Goal: Task Accomplishment & Management: Use online tool/utility

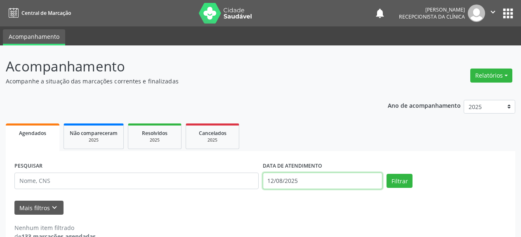
click at [305, 183] on input "12/08/2025" at bounding box center [323, 180] width 120 height 16
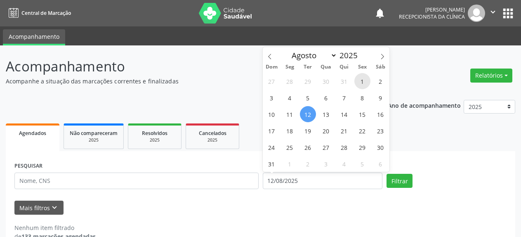
click at [361, 80] on span "1" at bounding box center [362, 81] width 16 height 16
type input "[DATE]"
click at [361, 80] on span "1" at bounding box center [362, 81] width 16 height 16
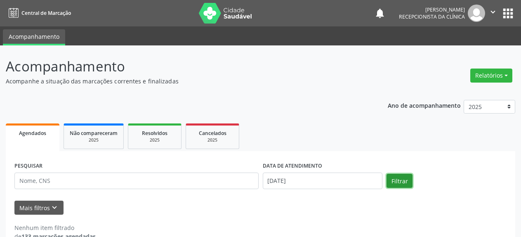
click at [398, 180] on button "Filtrar" at bounding box center [399, 181] width 26 height 14
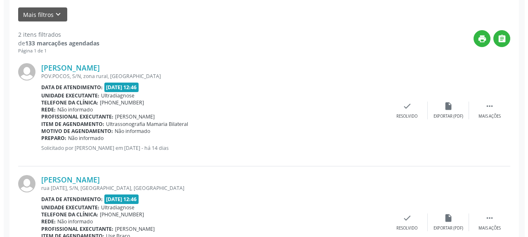
scroll to position [248, 0]
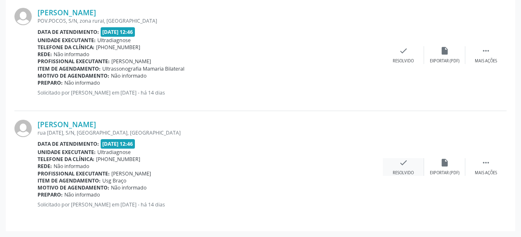
click at [402, 166] on icon "check" at bounding box center [403, 162] width 9 height 9
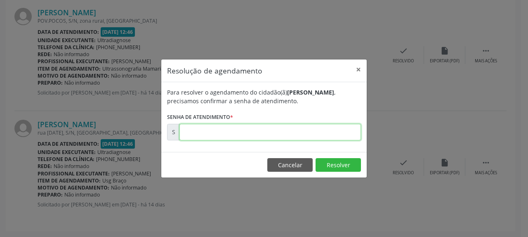
click at [258, 132] on input "text" at bounding box center [269, 132] width 181 height 16
type input "00168339"
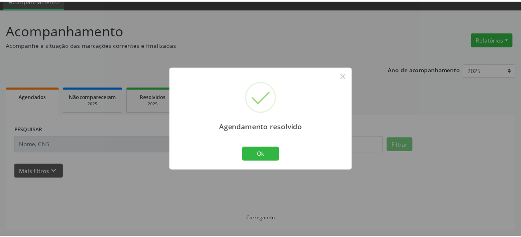
scroll to position [36, 0]
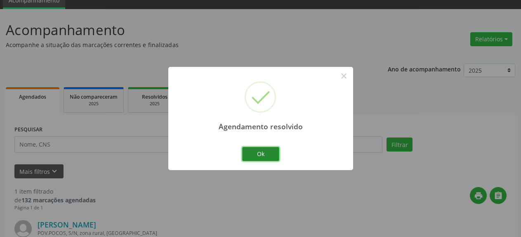
click at [262, 157] on button "Ok" at bounding box center [260, 154] width 37 height 14
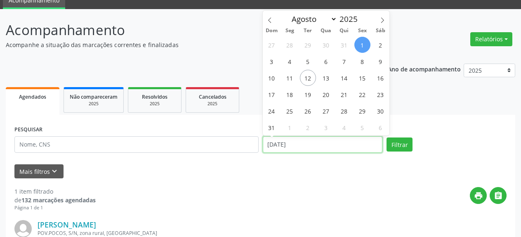
click at [303, 148] on input "[DATE]" at bounding box center [323, 144] width 120 height 16
click at [292, 62] on span "4" at bounding box center [290, 61] width 16 height 16
type input "[DATE]"
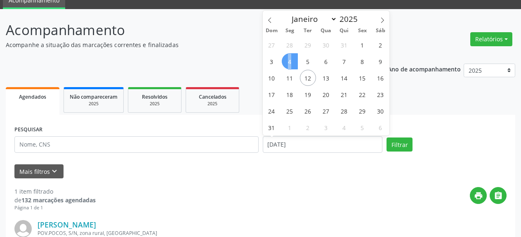
click at [292, 62] on span "4" at bounding box center [290, 61] width 16 height 16
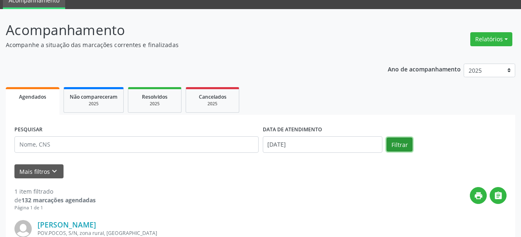
click at [407, 145] on button "Filtrar" at bounding box center [399, 144] width 26 height 14
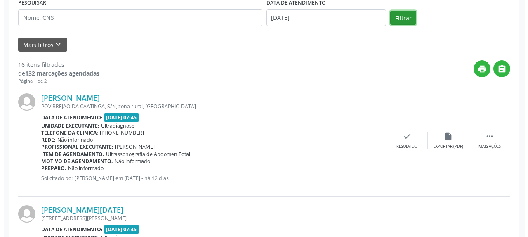
scroll to position [162, 0]
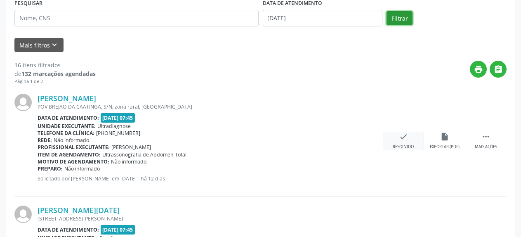
click at [401, 138] on icon "check" at bounding box center [403, 136] width 9 height 9
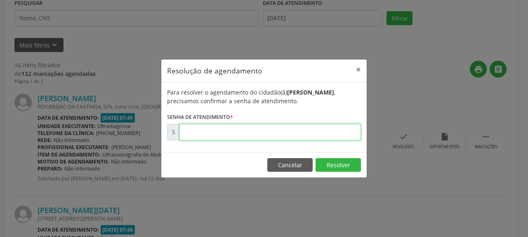
click at [247, 132] on input "text" at bounding box center [269, 132] width 181 height 16
type input "00169138"
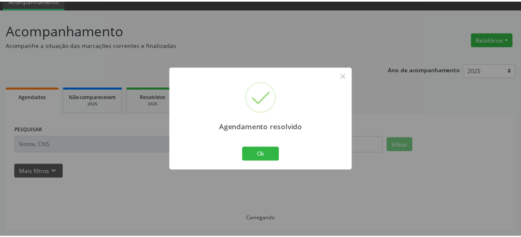
scroll to position [36, 0]
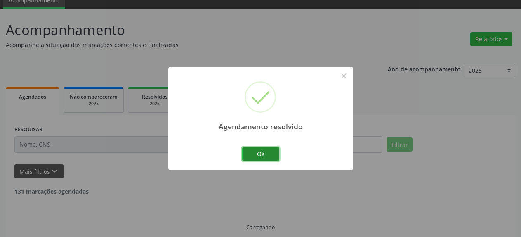
click at [259, 155] on button "Ok" at bounding box center [260, 154] width 37 height 14
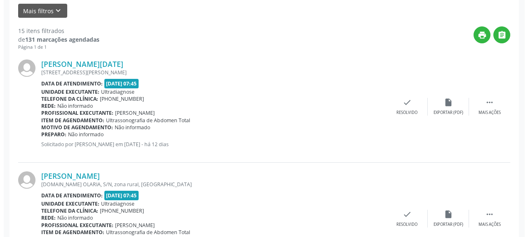
scroll to position [213, 0]
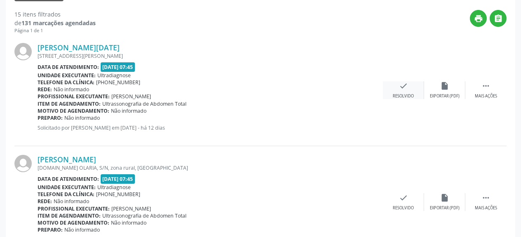
click at [405, 85] on icon "check" at bounding box center [403, 85] width 9 height 9
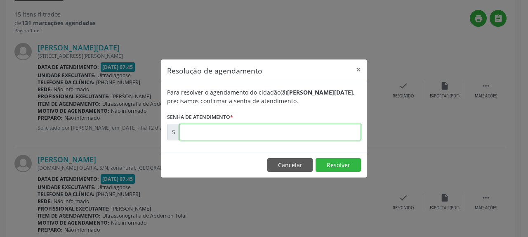
click at [300, 129] on input "text" at bounding box center [269, 132] width 181 height 16
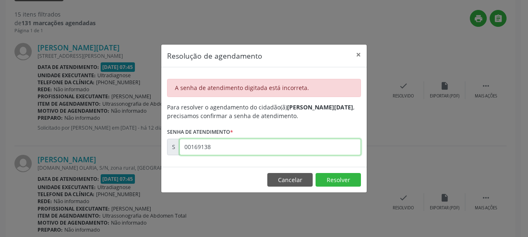
drag, startPoint x: 182, startPoint y: 145, endPoint x: 235, endPoint y: 151, distance: 52.7
click at [235, 151] on input "00169138" at bounding box center [269, 146] width 181 height 16
type input "00169142"
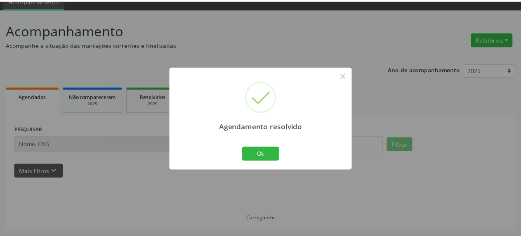
scroll to position [36, 0]
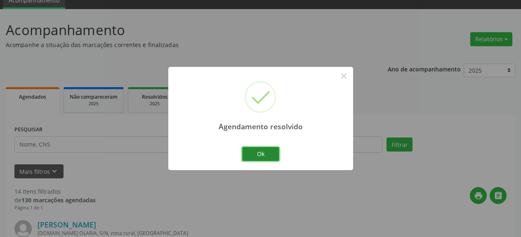
click at [262, 159] on button "Ok" at bounding box center [260, 154] width 37 height 14
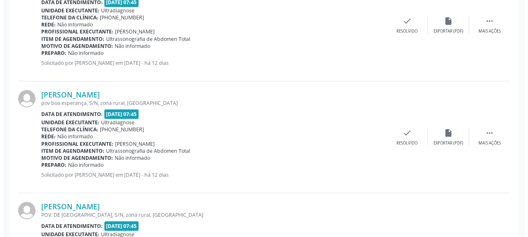
scroll to position [289, 0]
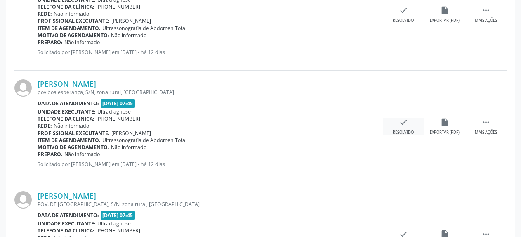
click at [409, 124] on div "check Resolvido" at bounding box center [402, 126] width 41 height 18
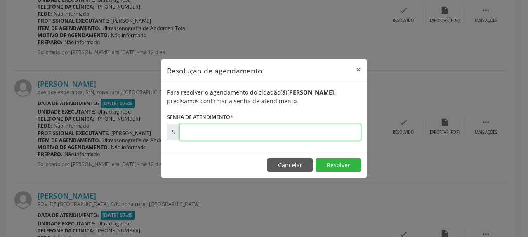
click at [295, 134] on input "text" at bounding box center [269, 132] width 181 height 16
type input "00169149"
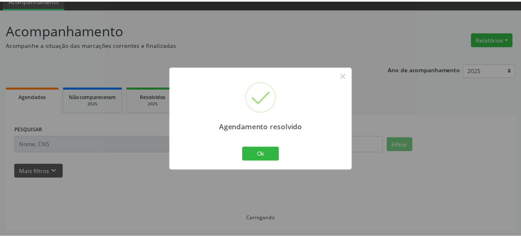
scroll to position [36, 0]
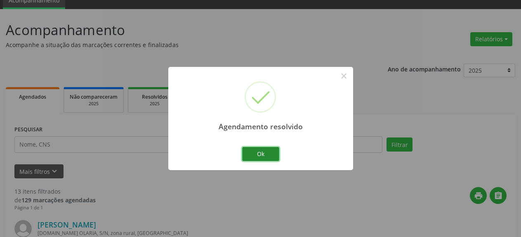
click at [261, 153] on button "Ok" at bounding box center [260, 154] width 37 height 14
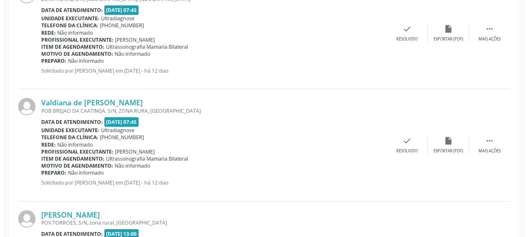
scroll to position [499, 0]
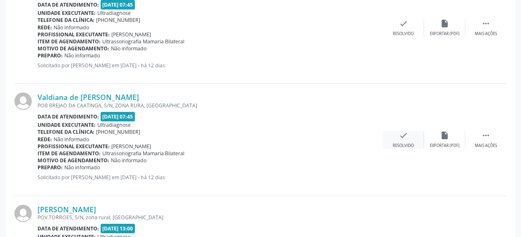
click at [404, 134] on icon "check" at bounding box center [403, 135] width 9 height 9
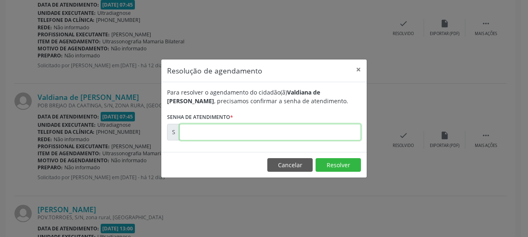
click at [291, 132] on input "text" at bounding box center [269, 132] width 181 height 16
type input "00169155"
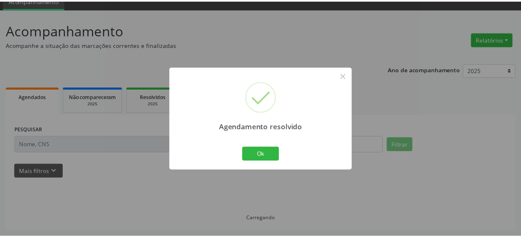
scroll to position [36, 0]
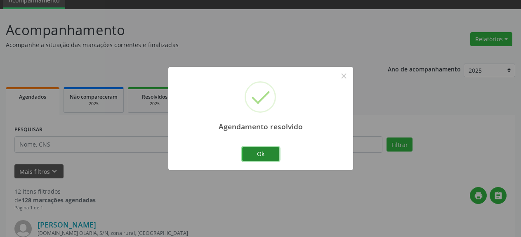
click at [251, 156] on button "Ok" at bounding box center [260, 154] width 37 height 14
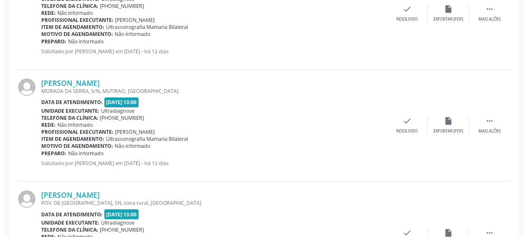
scroll to position [961, 0]
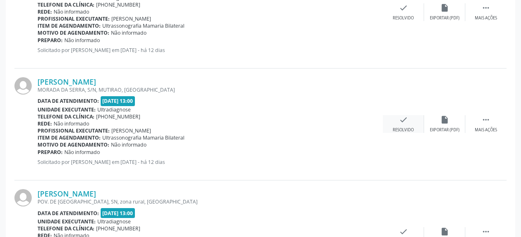
click at [404, 120] on icon "check" at bounding box center [403, 119] width 9 height 9
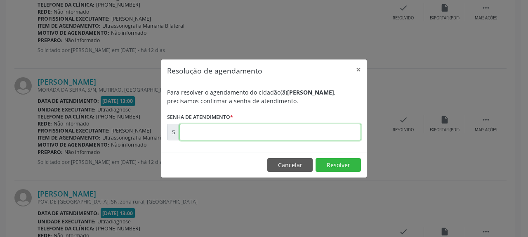
click at [279, 136] on input "text" at bounding box center [269, 132] width 181 height 16
type input "00169169"
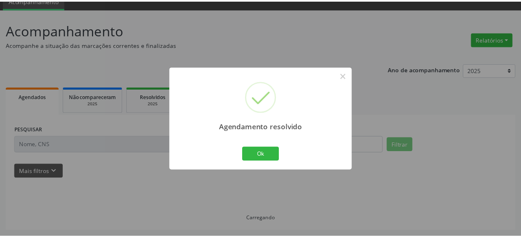
scroll to position [36, 0]
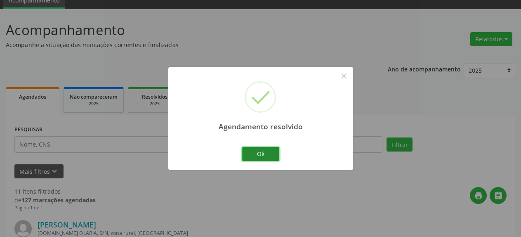
click at [256, 152] on button "Ok" at bounding box center [260, 154] width 37 height 14
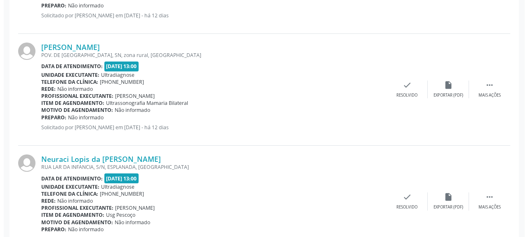
scroll to position [1003, 0]
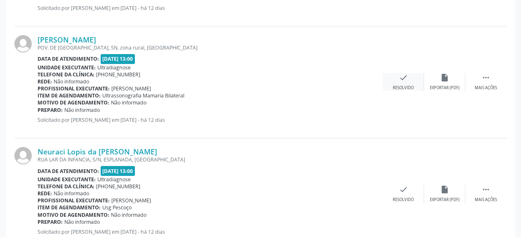
click at [399, 81] on icon "check" at bounding box center [403, 77] width 9 height 9
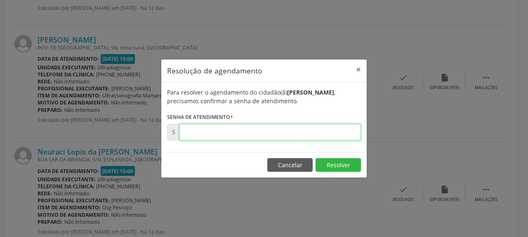
click at [288, 129] on input "text" at bounding box center [269, 132] width 181 height 16
type input "00169171"
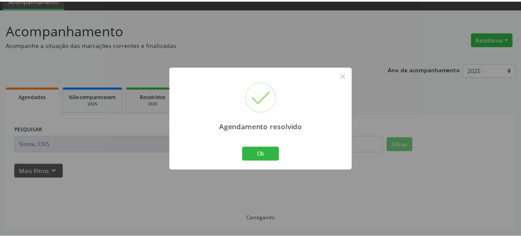
scroll to position [36, 0]
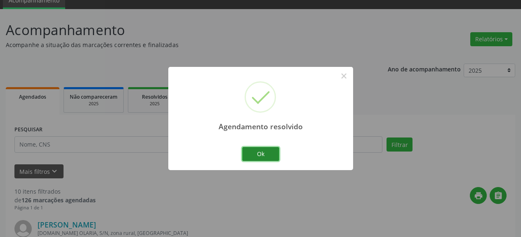
click at [266, 153] on button "Ok" at bounding box center [260, 154] width 37 height 14
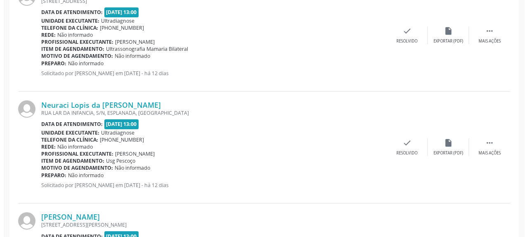
scroll to position [961, 0]
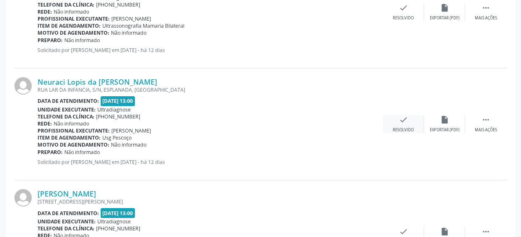
click at [404, 124] on icon "check" at bounding box center [403, 119] width 9 height 9
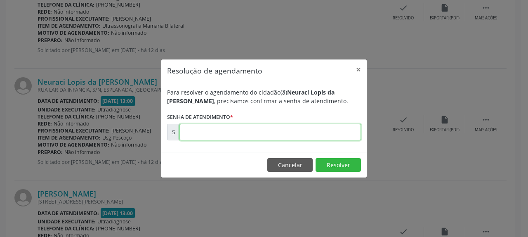
click at [329, 139] on input "text" at bounding box center [269, 132] width 181 height 16
type input "00169179"
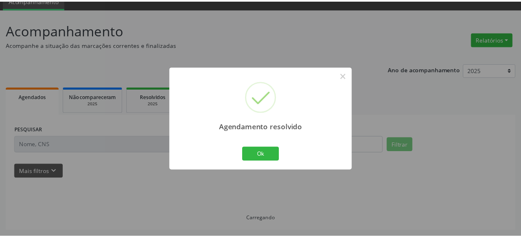
scroll to position [36, 0]
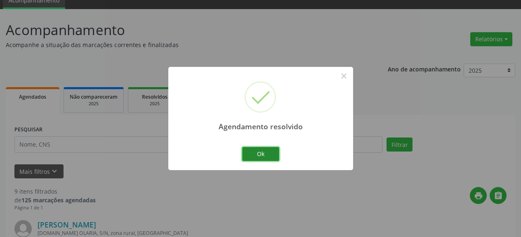
click at [260, 153] on button "Ok" at bounding box center [260, 154] width 37 height 14
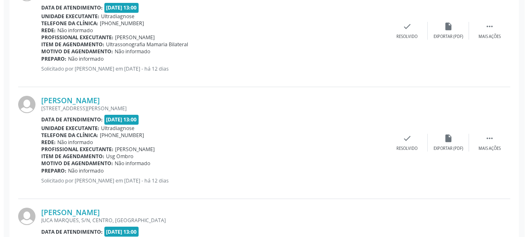
scroll to position [961, 0]
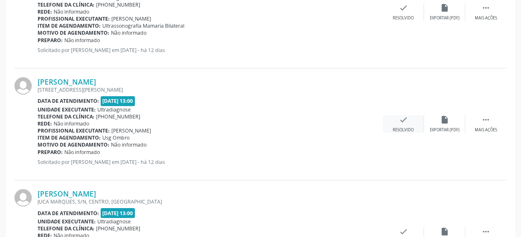
click at [404, 123] on icon "check" at bounding box center [403, 119] width 9 height 9
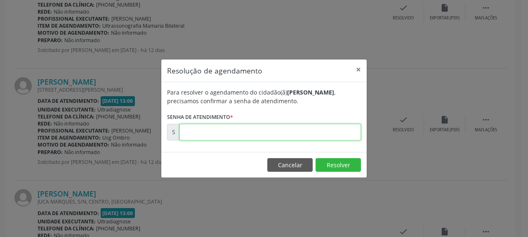
click at [267, 132] on input "text" at bounding box center [269, 132] width 181 height 16
type input "00169181"
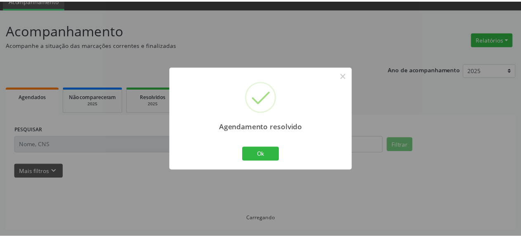
scroll to position [36, 0]
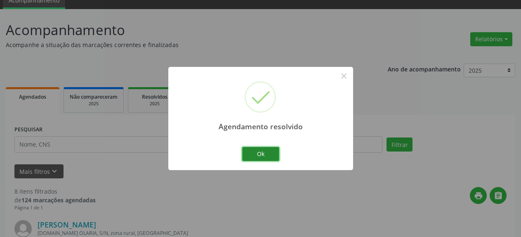
click at [265, 157] on button "Ok" at bounding box center [260, 154] width 37 height 14
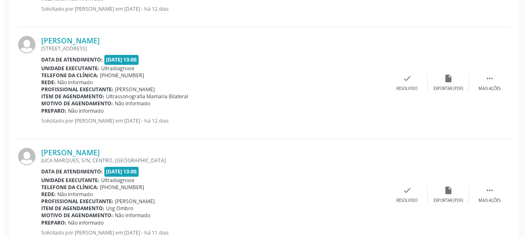
scroll to position [918, 0]
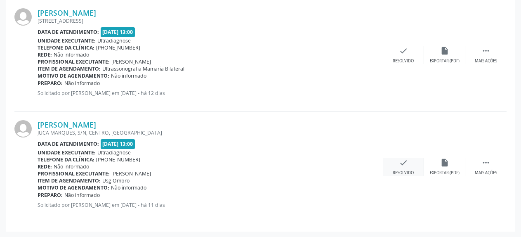
click at [402, 165] on icon "check" at bounding box center [403, 162] width 9 height 9
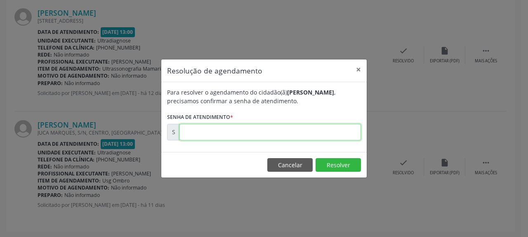
click at [302, 131] on input "text" at bounding box center [269, 132] width 181 height 16
type input "00169311"
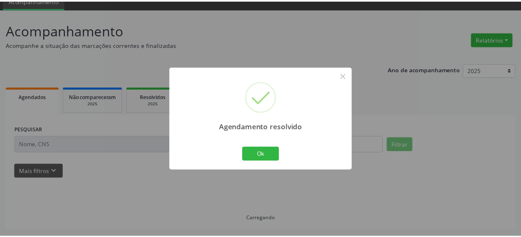
scroll to position [36, 0]
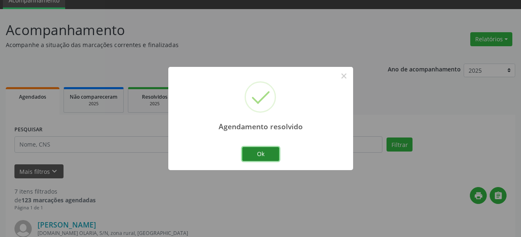
click at [255, 157] on button "Ok" at bounding box center [260, 154] width 37 height 14
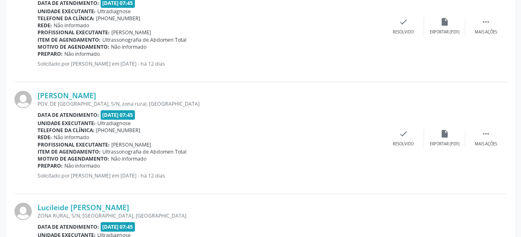
scroll to position [289, 0]
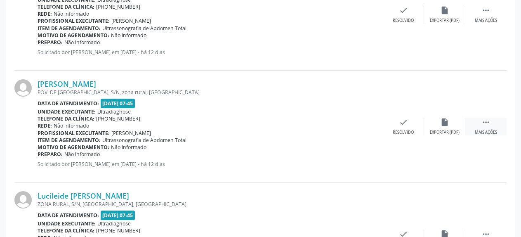
click at [488, 124] on icon "" at bounding box center [485, 121] width 9 height 9
click at [442, 123] on icon "alarm_off" at bounding box center [444, 121] width 9 height 9
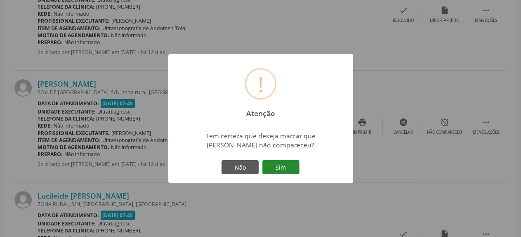
click at [277, 169] on button "Sim" at bounding box center [280, 167] width 37 height 14
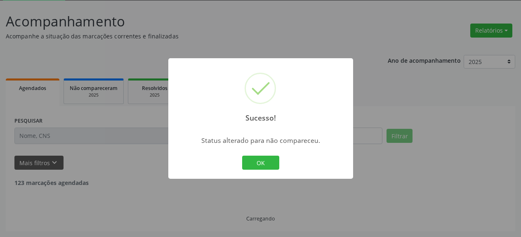
scroll to position [45, 0]
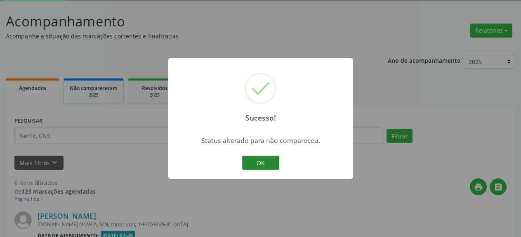
click at [267, 165] on button "OK" at bounding box center [260, 162] width 37 height 14
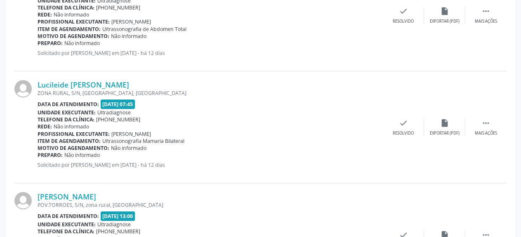
scroll to position [297, 0]
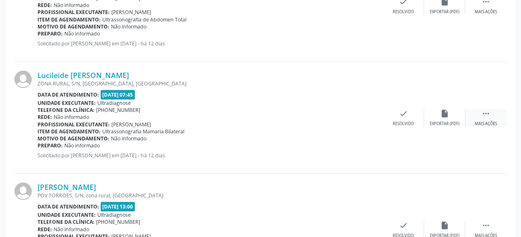
click at [482, 115] on icon "" at bounding box center [485, 113] width 9 height 9
click at [443, 115] on icon "alarm_off" at bounding box center [444, 113] width 9 height 9
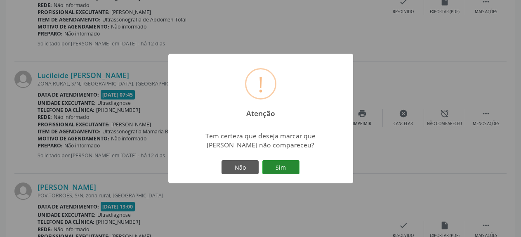
click at [284, 167] on button "Sim" at bounding box center [280, 167] width 37 height 14
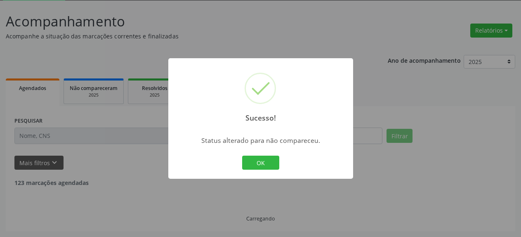
scroll to position [45, 0]
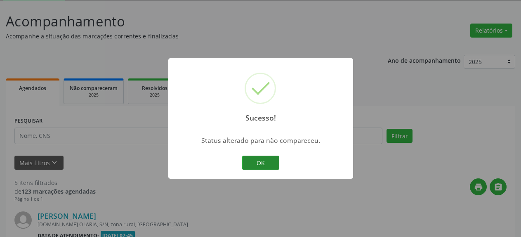
click at [269, 164] on button "OK" at bounding box center [260, 162] width 37 height 14
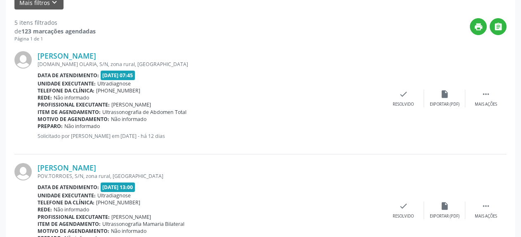
scroll to position [79, 0]
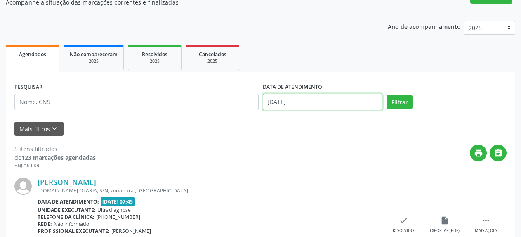
click at [286, 99] on input "[DATE]" at bounding box center [323, 102] width 120 height 16
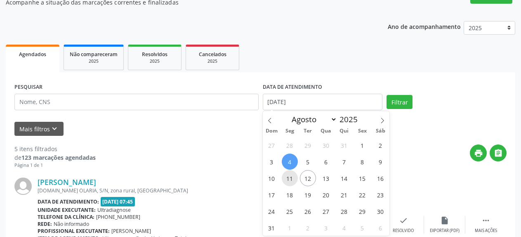
click at [290, 179] on span "11" at bounding box center [290, 178] width 16 height 16
type input "[DATE]"
click at [290, 179] on span "11" at bounding box center [290, 178] width 16 height 16
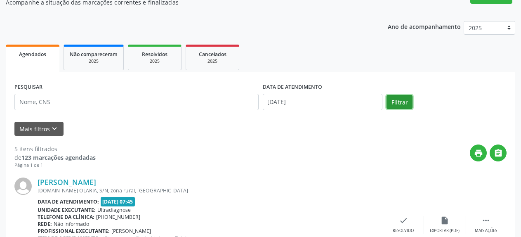
click at [409, 100] on button "Filtrar" at bounding box center [399, 102] width 26 height 14
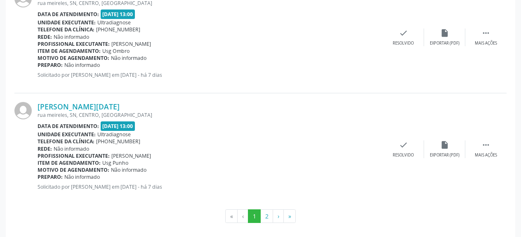
scroll to position [1724, 0]
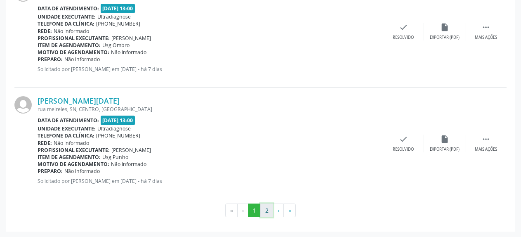
click at [263, 210] on button "2" at bounding box center [266, 210] width 13 height 14
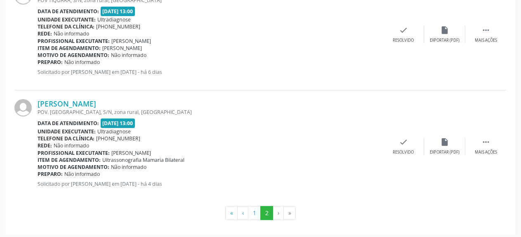
scroll to position [1501, 0]
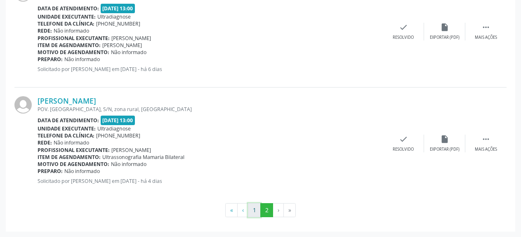
click at [253, 211] on button "1" at bounding box center [254, 210] width 13 height 14
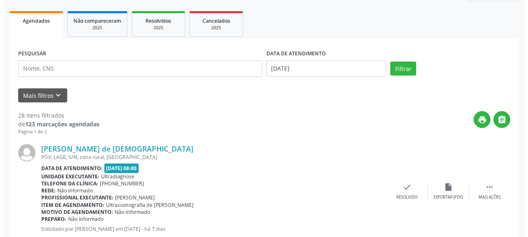
scroll to position [171, 0]
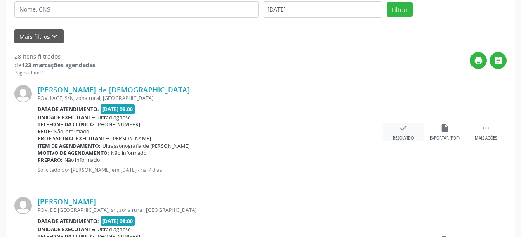
click at [402, 132] on icon "check" at bounding box center [403, 127] width 9 height 9
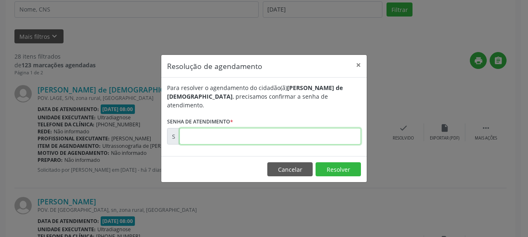
click at [288, 134] on input "text" at bounding box center [269, 136] width 181 height 16
type input "00169887"
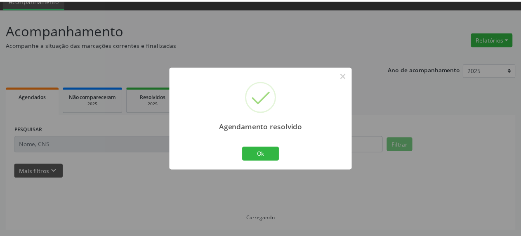
scroll to position [36, 0]
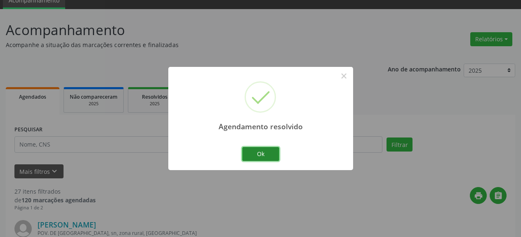
click at [264, 154] on button "Ok" at bounding box center [260, 154] width 37 height 14
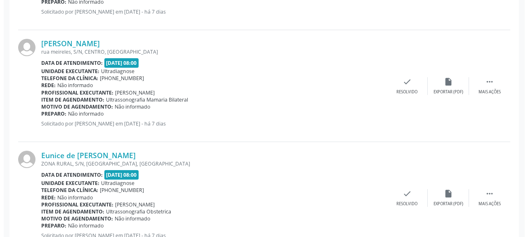
scroll to position [331, 0]
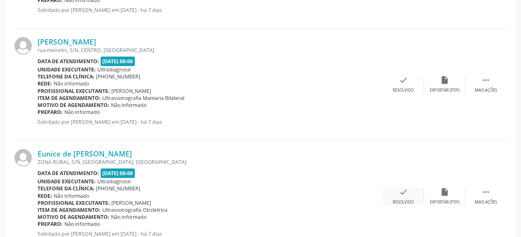
click at [403, 192] on icon "check" at bounding box center [403, 191] width 9 height 9
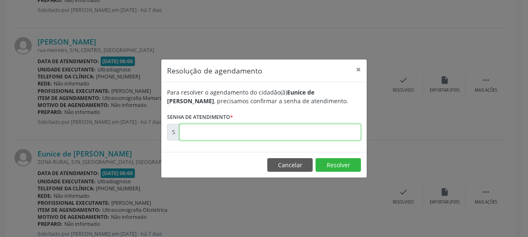
click at [267, 129] on input "text" at bounding box center [269, 132] width 181 height 16
type input "00169897"
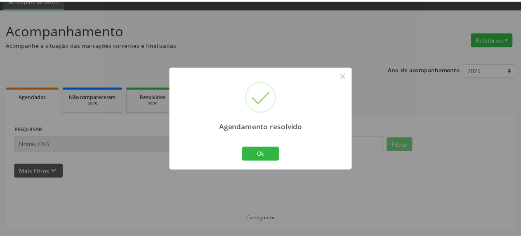
scroll to position [36, 0]
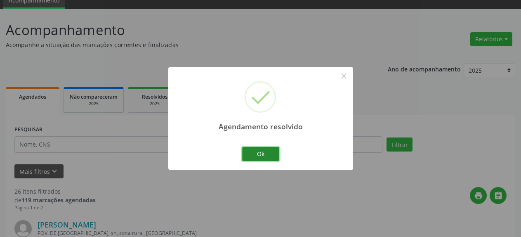
click at [273, 151] on button "Ok" at bounding box center [260, 154] width 37 height 14
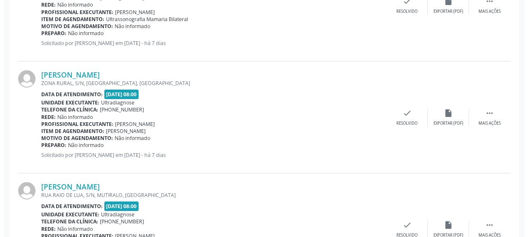
scroll to position [415, 0]
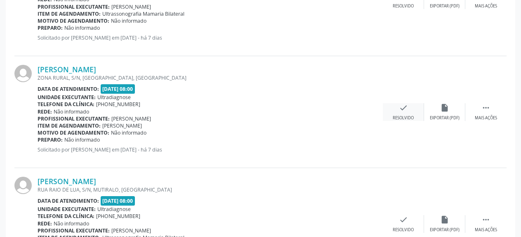
click at [404, 110] on icon "check" at bounding box center [403, 107] width 9 height 9
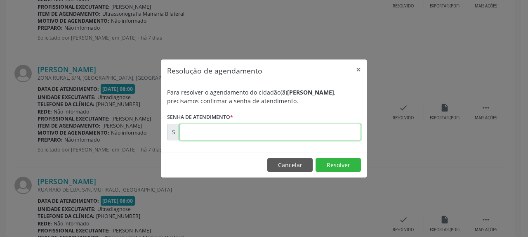
click at [254, 132] on input "text" at bounding box center [269, 132] width 181 height 16
type input "00169905"
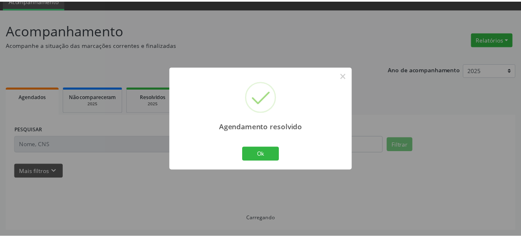
scroll to position [36, 0]
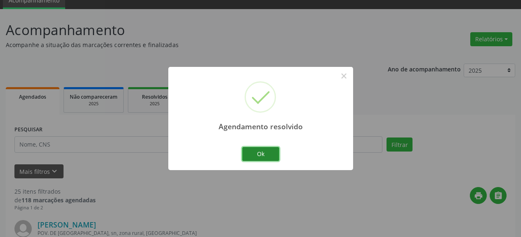
click at [265, 151] on button "Ok" at bounding box center [260, 154] width 37 height 14
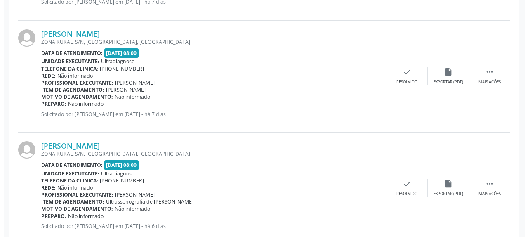
scroll to position [793, 0]
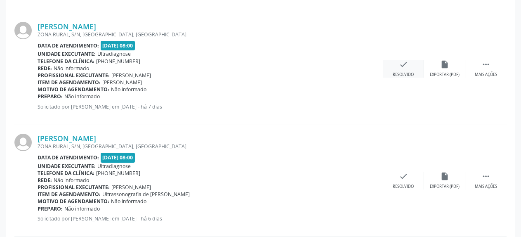
click at [406, 66] on icon "check" at bounding box center [403, 64] width 9 height 9
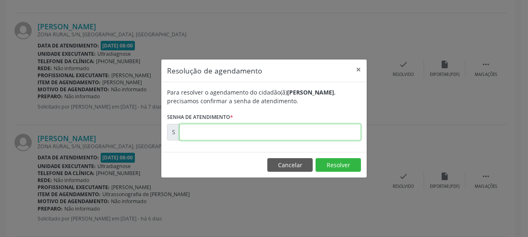
click at [281, 131] on input "text" at bounding box center [269, 132] width 181 height 16
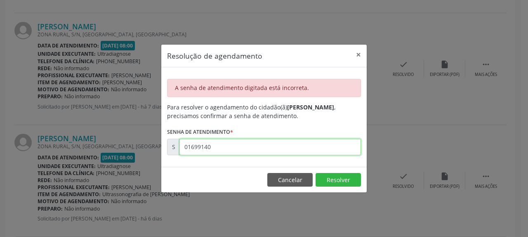
click at [187, 145] on input "01699140" at bounding box center [269, 146] width 181 height 16
type input "00169914"
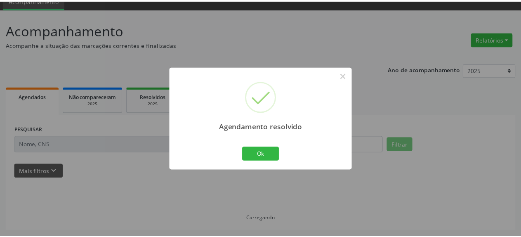
scroll to position [36, 0]
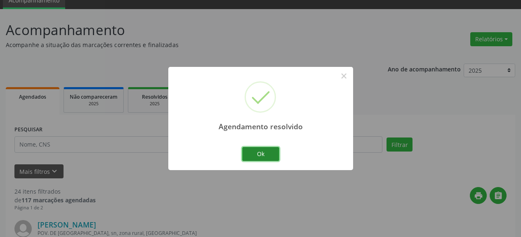
drag, startPoint x: 278, startPoint y: 150, endPoint x: 269, endPoint y: 156, distance: 10.6
click at [274, 152] on button "Ok" at bounding box center [260, 154] width 37 height 14
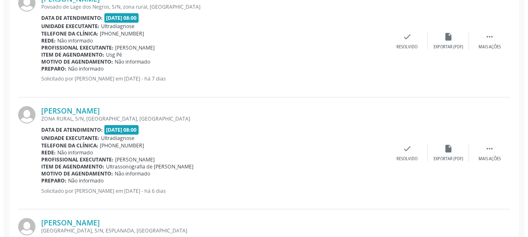
scroll to position [751, 0]
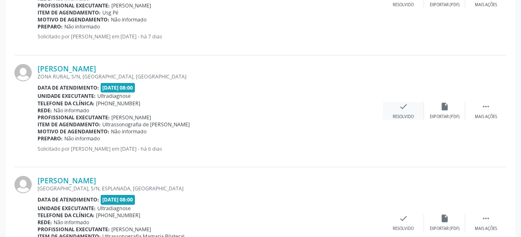
click at [399, 106] on icon "check" at bounding box center [403, 106] width 9 height 9
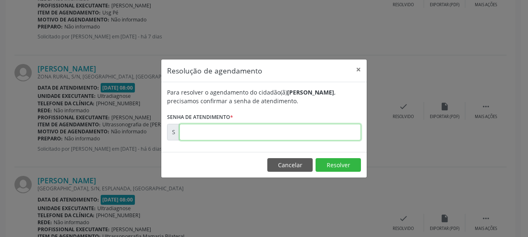
drag, startPoint x: 281, startPoint y: 134, endPoint x: 272, endPoint y: 133, distance: 8.7
click at [281, 134] on input "text" at bounding box center [269, 132] width 181 height 16
type input "00170094"
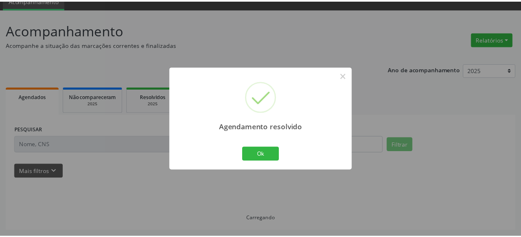
scroll to position [36, 0]
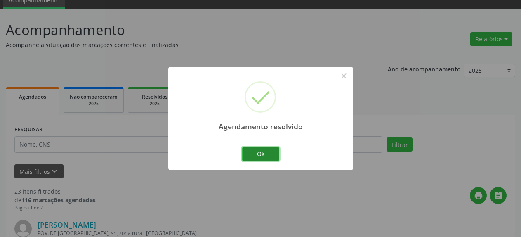
click at [259, 152] on button "Ok" at bounding box center [260, 154] width 37 height 14
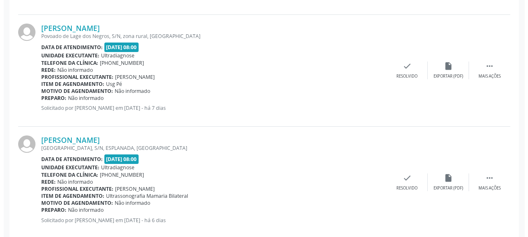
scroll to position [709, 0]
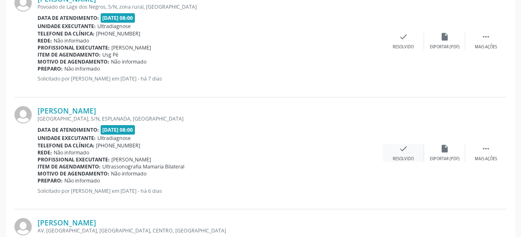
click at [402, 150] on icon "check" at bounding box center [403, 148] width 9 height 9
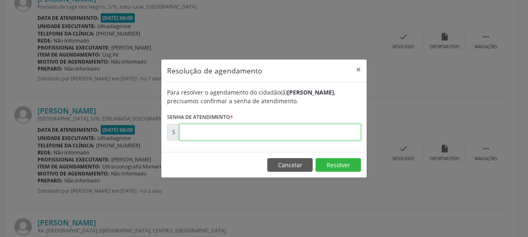
click at [287, 135] on input "text" at bounding box center [269, 132] width 181 height 16
type input "00170096"
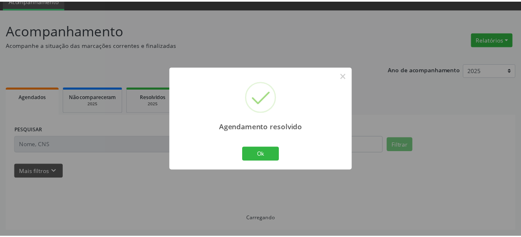
scroll to position [36, 0]
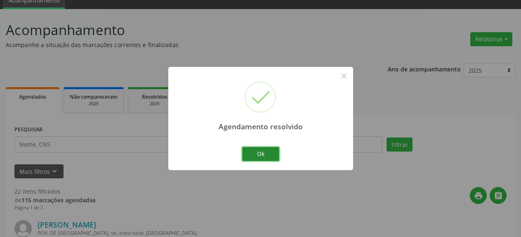
click at [264, 157] on button "Ok" at bounding box center [260, 154] width 37 height 14
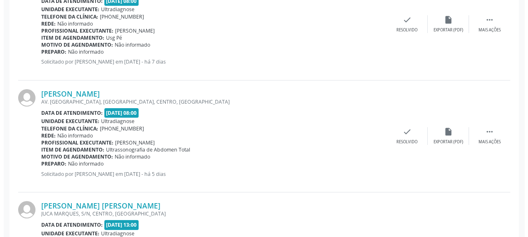
scroll to position [751, 0]
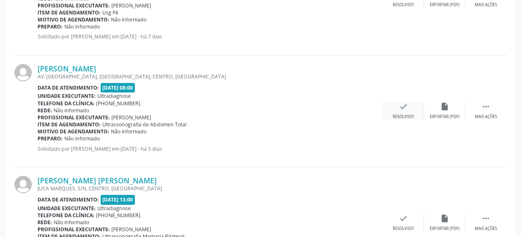
click at [403, 110] on icon "check" at bounding box center [403, 106] width 9 height 9
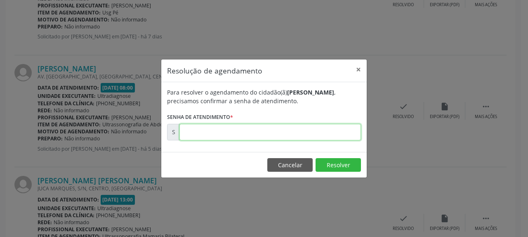
click at [249, 134] on input "text" at bounding box center [269, 132] width 181 height 16
type input "00170570"
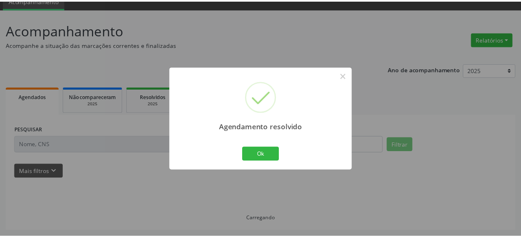
scroll to position [36, 0]
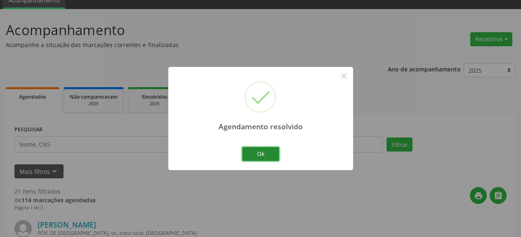
click at [256, 152] on button "Ok" at bounding box center [260, 154] width 37 height 14
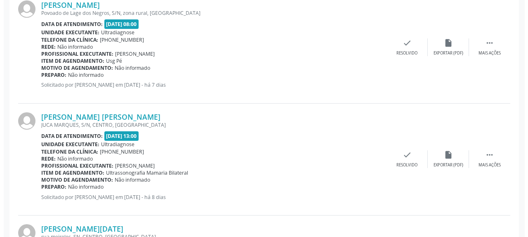
scroll to position [709, 0]
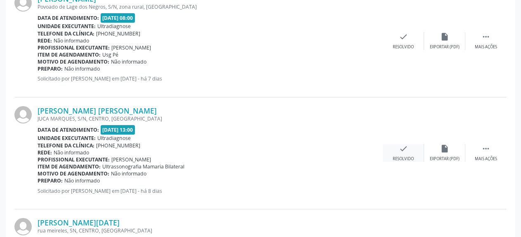
click at [403, 149] on icon "check" at bounding box center [403, 148] width 9 height 9
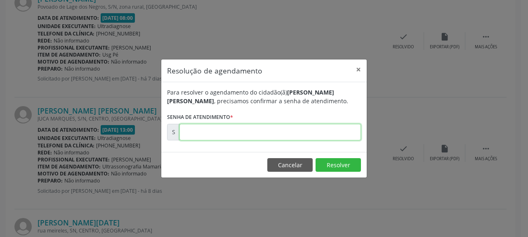
click at [282, 137] on input "text" at bounding box center [269, 132] width 181 height 16
type input "00169577"
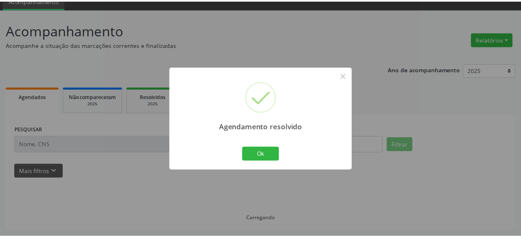
scroll to position [36, 0]
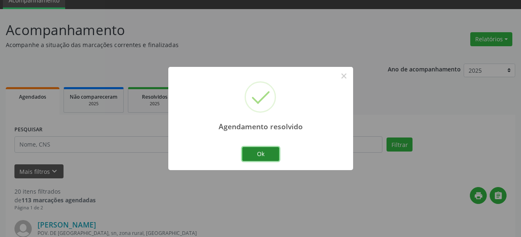
click at [259, 152] on button "Ok" at bounding box center [260, 154] width 37 height 14
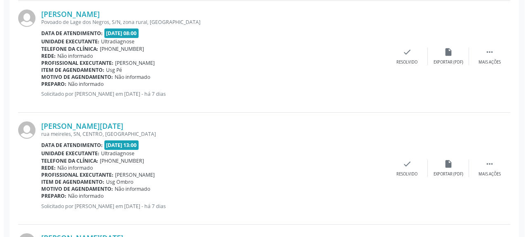
scroll to position [709, 0]
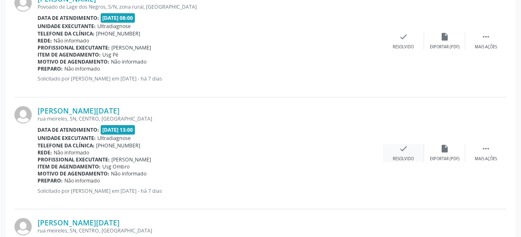
click at [406, 151] on icon "check" at bounding box center [403, 148] width 9 height 9
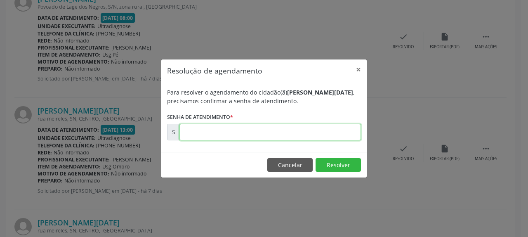
click at [309, 134] on input "text" at bounding box center [269, 132] width 181 height 16
type input "00169915"
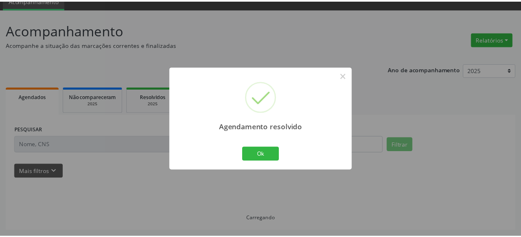
scroll to position [36, 0]
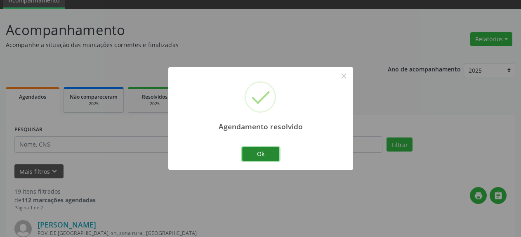
click at [262, 154] on button "Ok" at bounding box center [260, 154] width 37 height 14
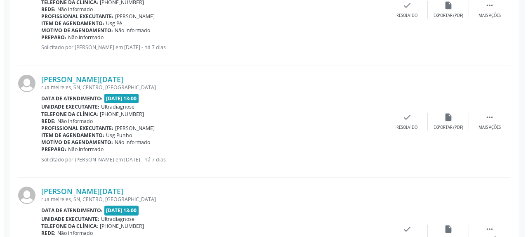
scroll to position [751, 0]
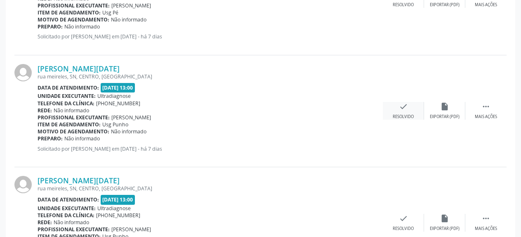
click at [401, 106] on icon "check" at bounding box center [403, 106] width 9 height 9
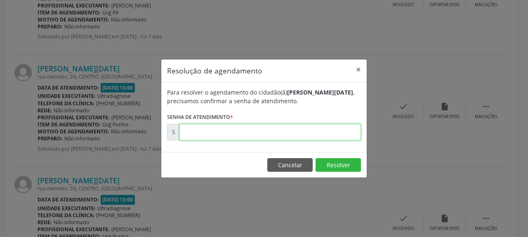
click at [298, 137] on input "text" at bounding box center [269, 132] width 181 height 16
type input "00169916"
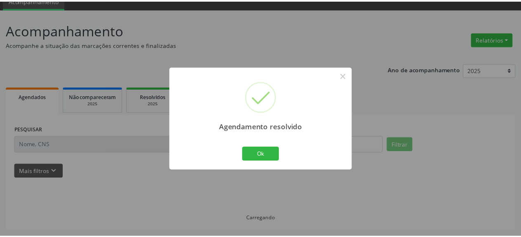
scroll to position [36, 0]
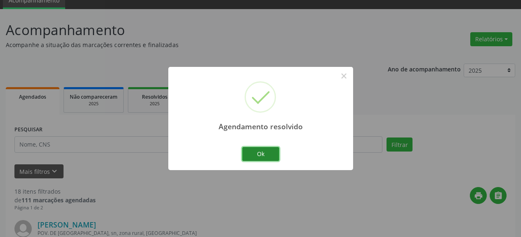
click at [257, 148] on button "Ok" at bounding box center [260, 154] width 37 height 14
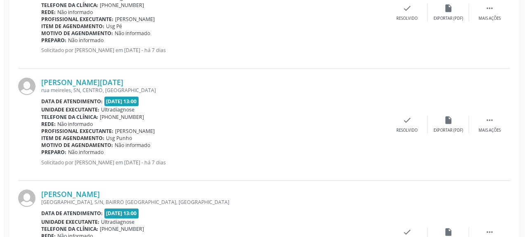
scroll to position [751, 0]
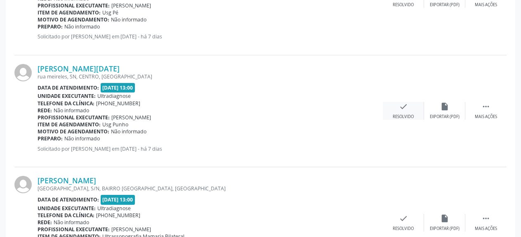
click at [399, 108] on icon "check" at bounding box center [403, 106] width 9 height 9
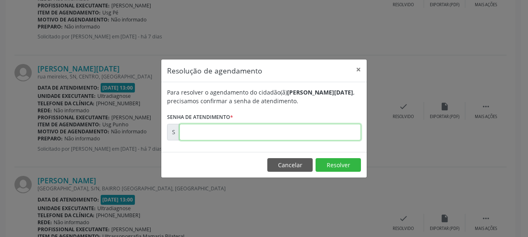
click at [299, 127] on input "text" at bounding box center [269, 132] width 181 height 16
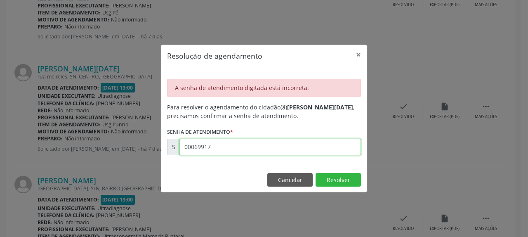
click at [189, 148] on input "00069917" at bounding box center [269, 146] width 181 height 16
type input "00169917"
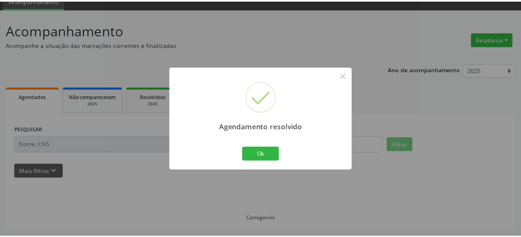
scroll to position [36, 0]
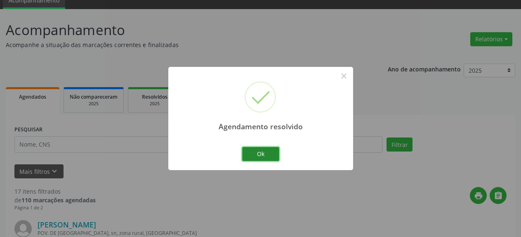
click at [253, 152] on button "Ok" at bounding box center [260, 154] width 37 height 14
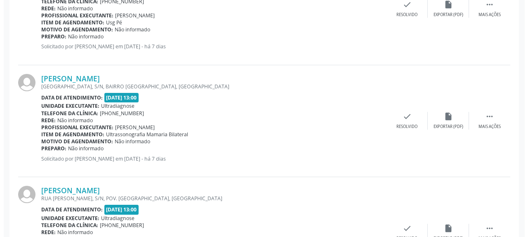
scroll to position [751, 0]
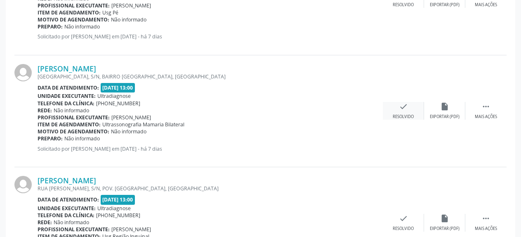
click at [402, 108] on icon "check" at bounding box center [403, 106] width 9 height 9
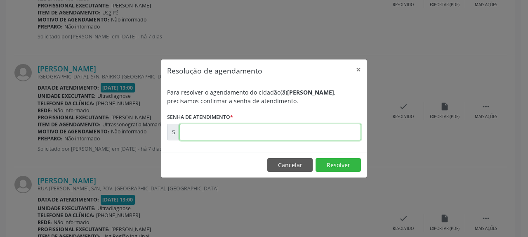
click at [330, 126] on input "text" at bounding box center [269, 132] width 181 height 16
type input "00169920"
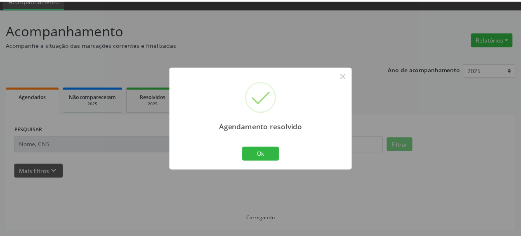
scroll to position [36, 0]
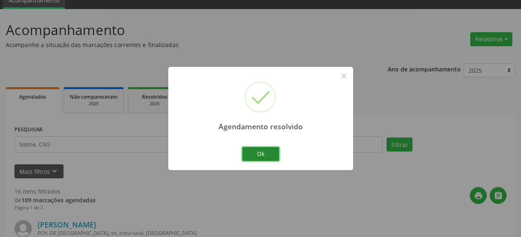
click at [263, 155] on button "Ok" at bounding box center [260, 154] width 37 height 14
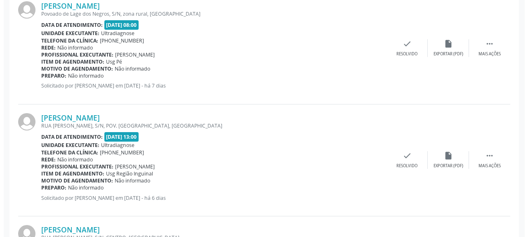
scroll to position [751, 0]
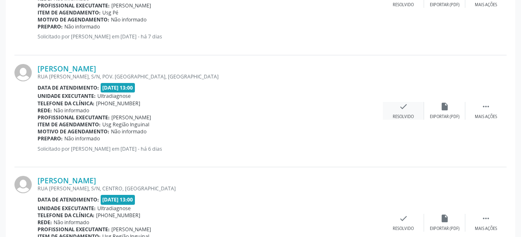
click at [401, 106] on icon "check" at bounding box center [403, 106] width 9 height 9
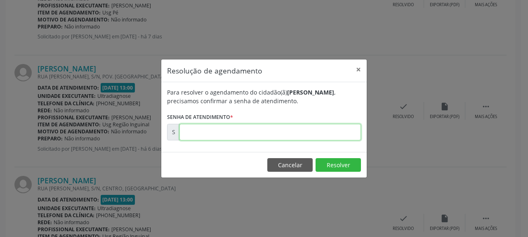
click at [232, 134] on input "text" at bounding box center [269, 132] width 181 height 16
type input "00170040"
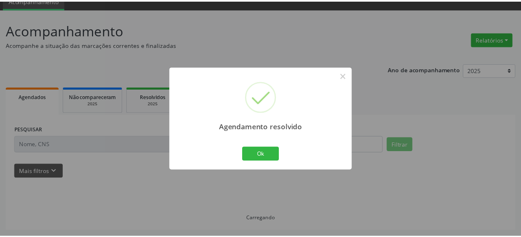
scroll to position [36, 0]
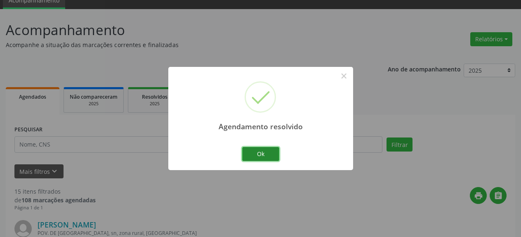
click at [260, 152] on button "Ok" at bounding box center [260, 154] width 37 height 14
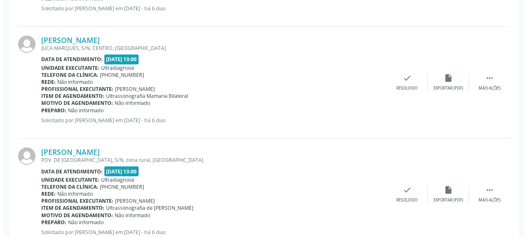
scroll to position [1003, 0]
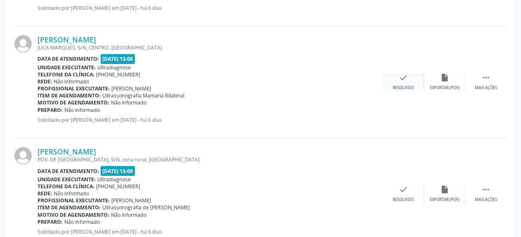
click at [399, 79] on icon "check" at bounding box center [403, 77] width 9 height 9
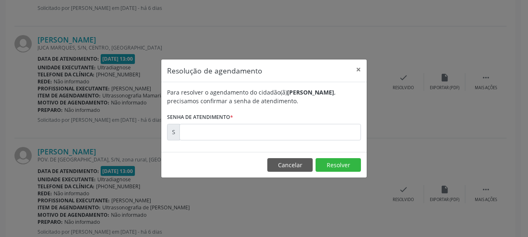
click at [297, 123] on form "Para resolver o agendamento do cidadão(ã) [PERSON_NAME] , precisamos confirmar …" at bounding box center [264, 114] width 194 height 52
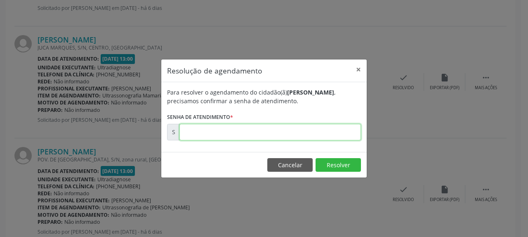
click at [251, 136] on input "text" at bounding box center [269, 132] width 181 height 16
type input "00170048"
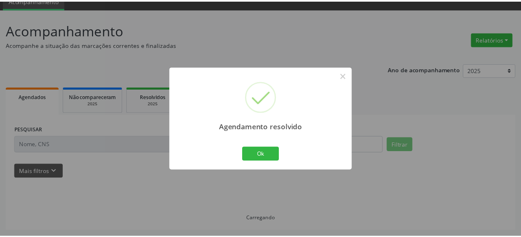
scroll to position [36, 0]
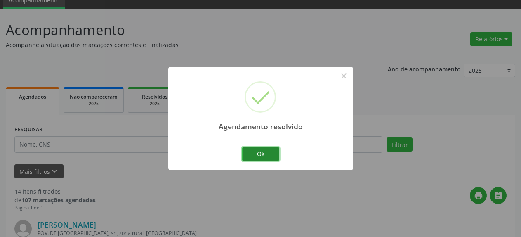
click at [263, 152] on button "Ok" at bounding box center [260, 154] width 37 height 14
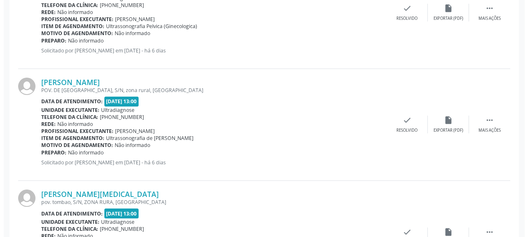
scroll to position [961, 0]
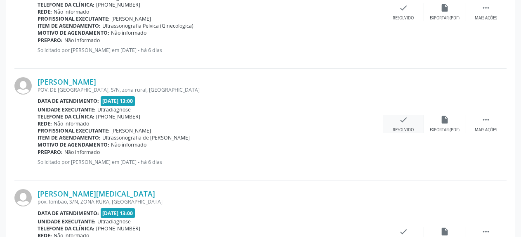
click at [405, 126] on div "check Resolvido" at bounding box center [402, 124] width 41 height 18
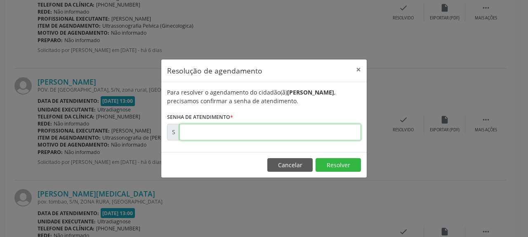
click at [331, 129] on input "text" at bounding box center [269, 132] width 181 height 16
type input "00170058"
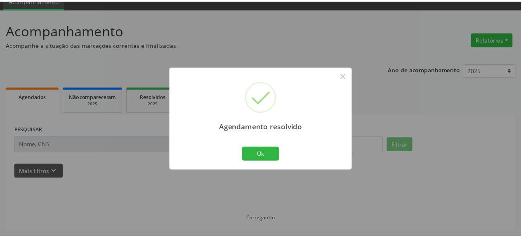
scroll to position [36, 0]
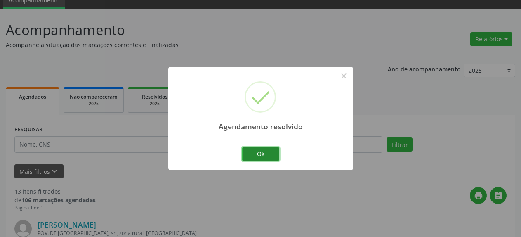
click at [260, 152] on button "Ok" at bounding box center [260, 154] width 37 height 14
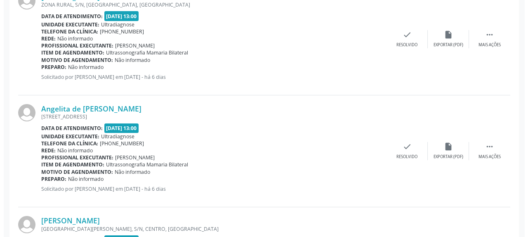
scroll to position [1171, 0]
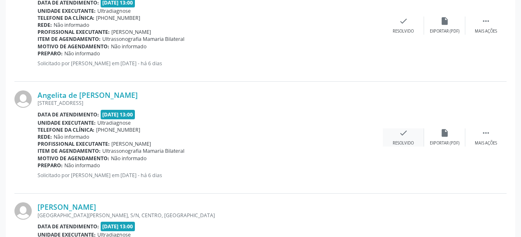
click at [404, 135] on icon "check" at bounding box center [403, 132] width 9 height 9
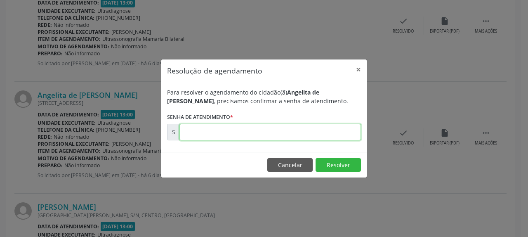
click at [283, 136] on input "text" at bounding box center [269, 132] width 181 height 16
type input "00170074"
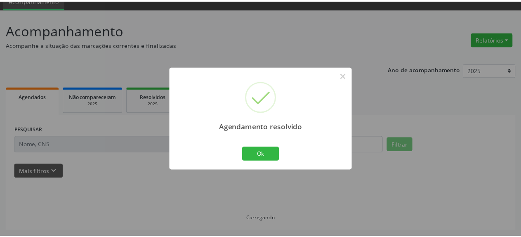
scroll to position [36, 0]
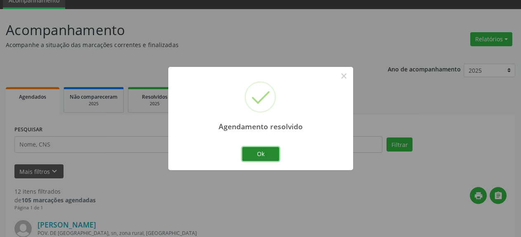
click at [262, 159] on button "Ok" at bounding box center [260, 154] width 37 height 14
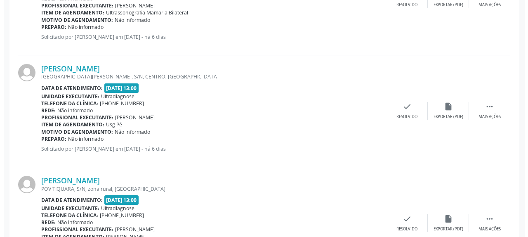
scroll to position [1213, 0]
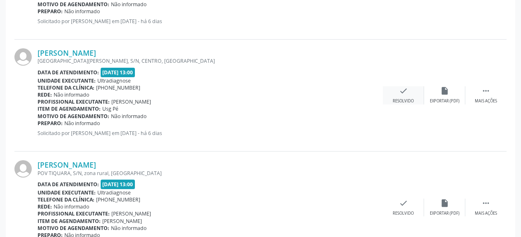
click at [403, 95] on icon "check" at bounding box center [403, 90] width 9 height 9
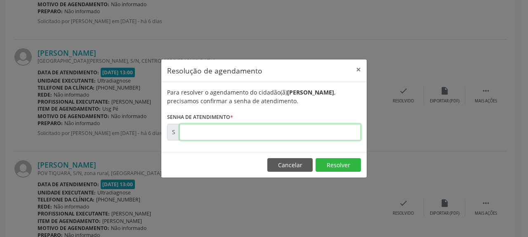
click at [263, 135] on input "text" at bounding box center [269, 132] width 181 height 16
type input "00170081"
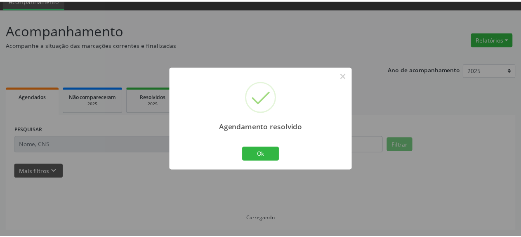
scroll to position [36, 0]
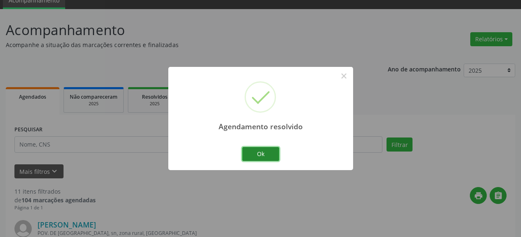
click at [265, 160] on button "Ok" at bounding box center [260, 154] width 37 height 14
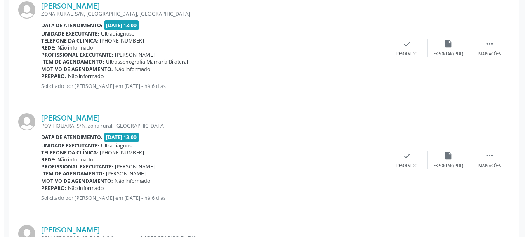
scroll to position [1171, 0]
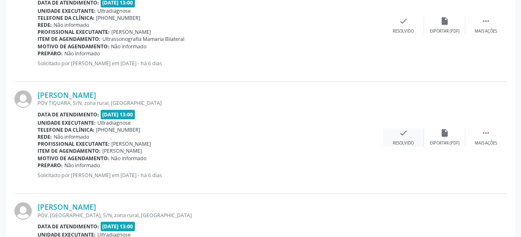
click at [405, 134] on icon "check" at bounding box center [403, 132] width 9 height 9
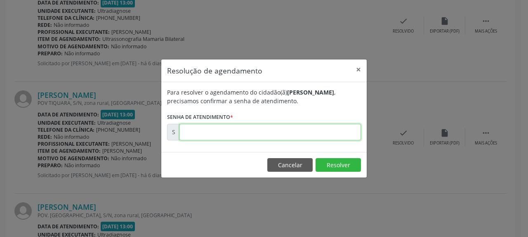
click at [332, 134] on input "text" at bounding box center [269, 132] width 181 height 16
type input "00170084"
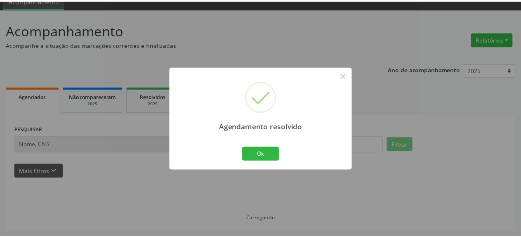
scroll to position [36, 0]
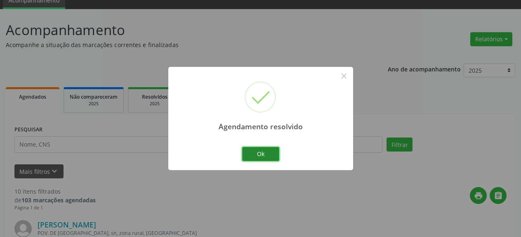
click at [272, 155] on button "Ok" at bounding box center [260, 154] width 37 height 14
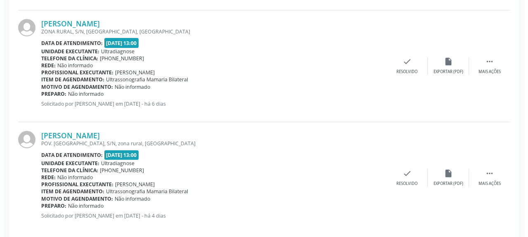
scroll to position [1142, 0]
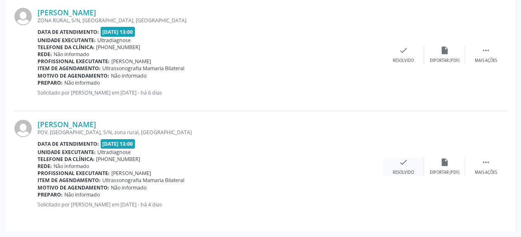
click at [403, 166] on icon "check" at bounding box center [403, 161] width 9 height 9
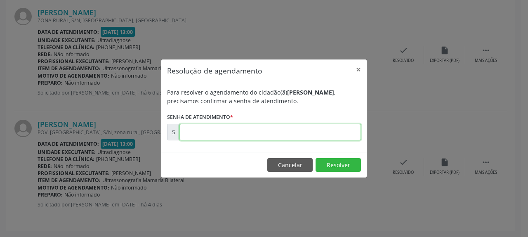
click at [298, 134] on input "text" at bounding box center [269, 132] width 181 height 16
type input "00170777"
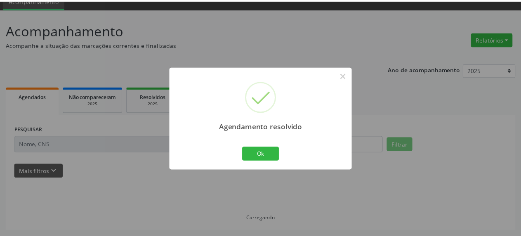
scroll to position [36, 0]
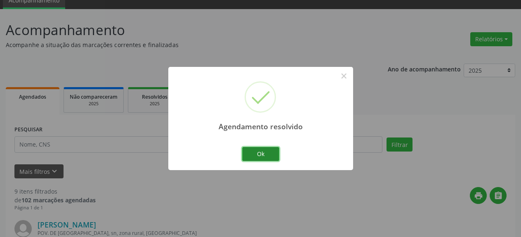
click at [253, 154] on button "Ok" at bounding box center [260, 154] width 37 height 14
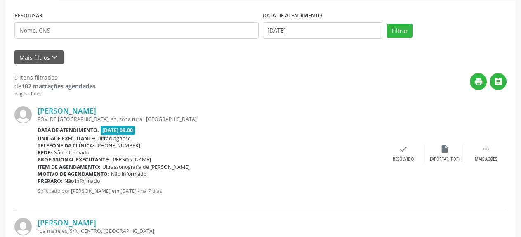
scroll to position [162, 0]
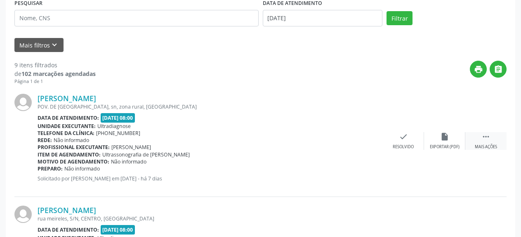
click at [486, 139] on icon "" at bounding box center [485, 136] width 9 height 9
click at [442, 136] on icon "alarm_off" at bounding box center [444, 136] width 9 height 9
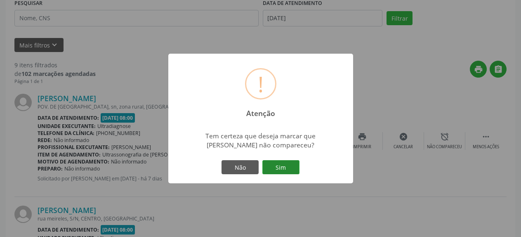
click at [272, 169] on button "Sim" at bounding box center [280, 167] width 37 height 14
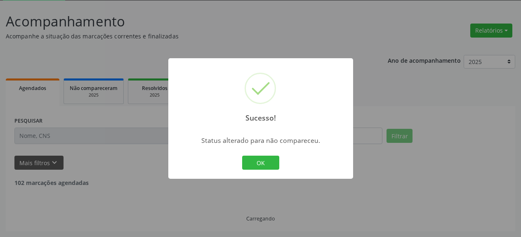
scroll to position [45, 0]
click at [267, 162] on button "OK" at bounding box center [260, 162] width 37 height 14
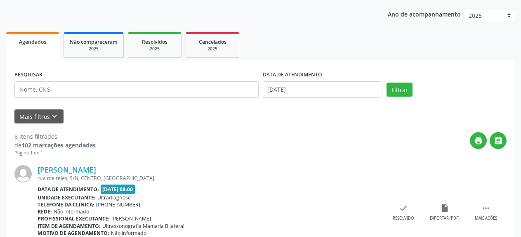
scroll to position [171, 0]
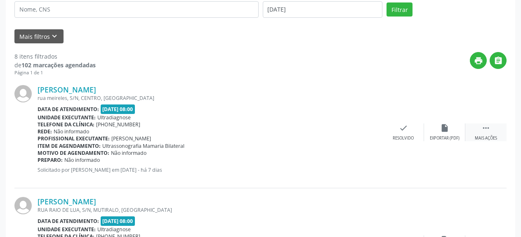
click at [486, 127] on icon "" at bounding box center [485, 127] width 9 height 9
click at [440, 128] on icon "alarm_off" at bounding box center [444, 127] width 9 height 9
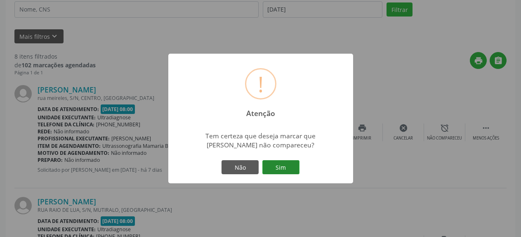
click at [281, 170] on button "Sim" at bounding box center [280, 167] width 37 height 14
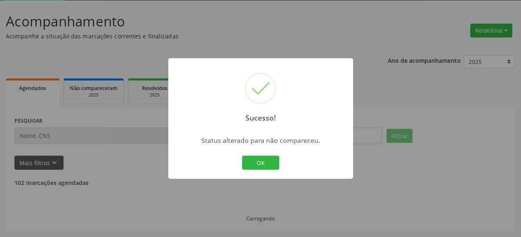
scroll to position [45, 0]
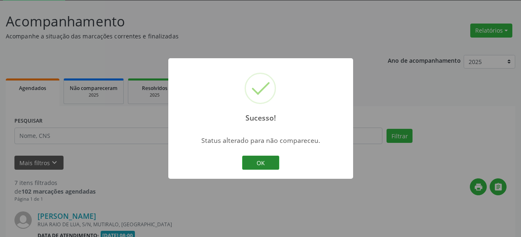
click at [265, 163] on button "OK" at bounding box center [260, 162] width 37 height 14
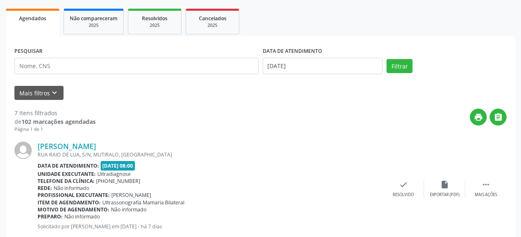
scroll to position [171, 0]
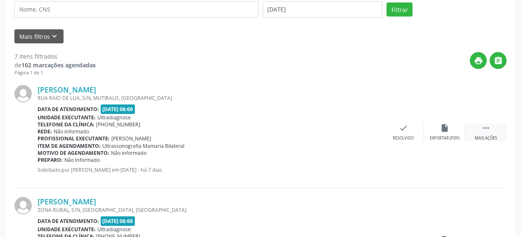
click at [481, 129] on icon "" at bounding box center [485, 127] width 9 height 9
click at [444, 129] on icon "alarm_off" at bounding box center [444, 127] width 9 height 9
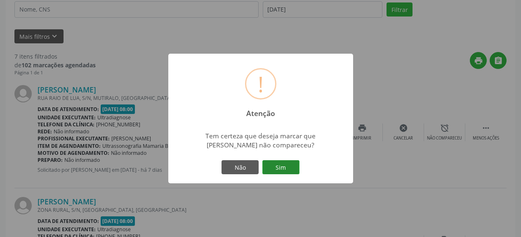
click at [276, 169] on button "Sim" at bounding box center [280, 167] width 37 height 14
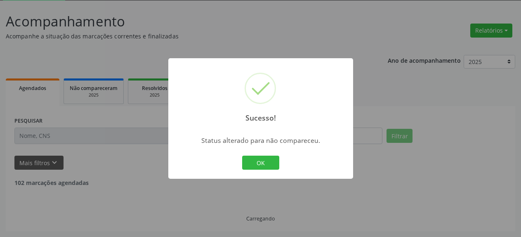
scroll to position [45, 0]
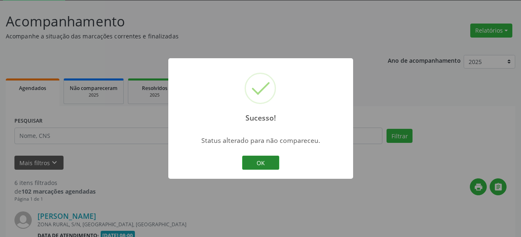
click at [256, 164] on button "OK" at bounding box center [260, 162] width 37 height 14
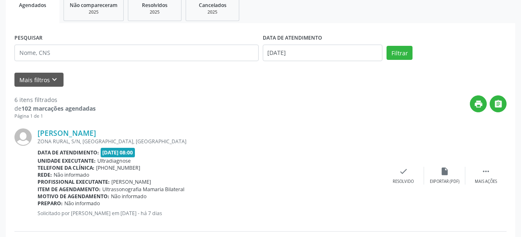
scroll to position [171, 0]
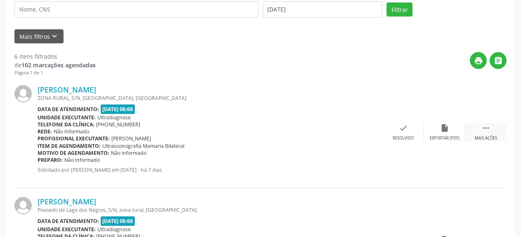
click at [485, 128] on icon "" at bounding box center [485, 127] width 9 height 9
click at [443, 129] on icon "alarm_off" at bounding box center [444, 127] width 9 height 9
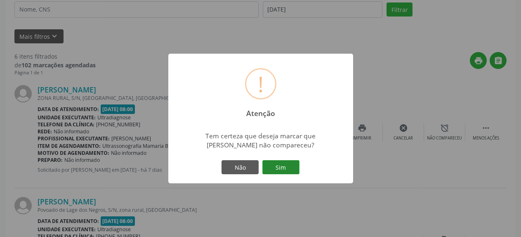
click at [283, 173] on button "Sim" at bounding box center [280, 167] width 37 height 14
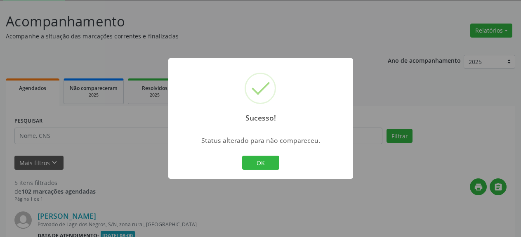
scroll to position [87, 0]
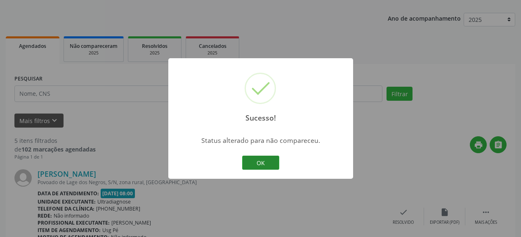
click at [262, 162] on button "OK" at bounding box center [260, 162] width 37 height 14
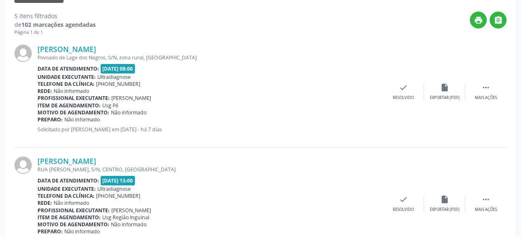
scroll to position [213, 0]
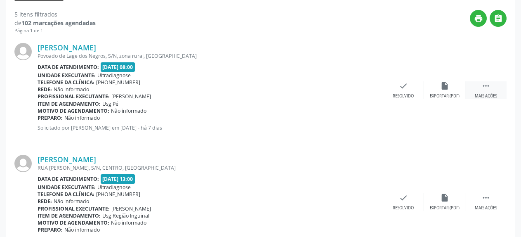
click at [481, 91] on div " Mais ações" at bounding box center [485, 90] width 41 height 18
click at [447, 87] on icon "alarm_off" at bounding box center [444, 85] width 9 height 9
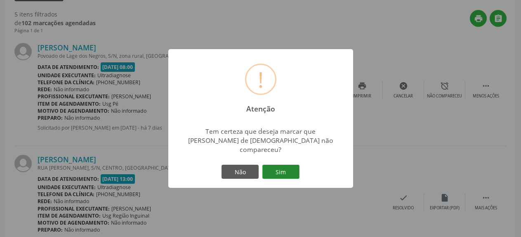
click at [279, 167] on button "Sim" at bounding box center [280, 171] width 37 height 14
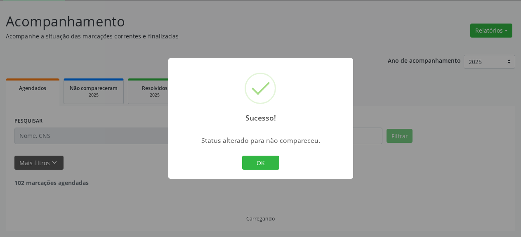
scroll to position [45, 0]
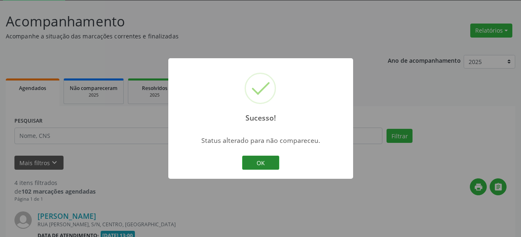
click at [267, 164] on button "OK" at bounding box center [260, 162] width 37 height 14
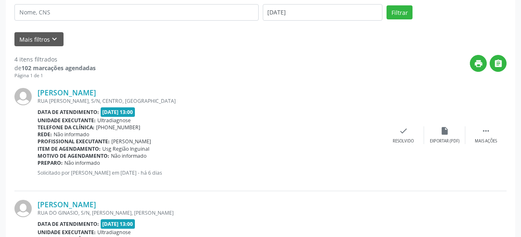
scroll to position [171, 0]
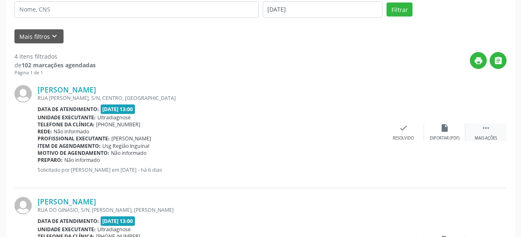
click at [484, 128] on icon "" at bounding box center [485, 127] width 9 height 9
click at [443, 130] on icon "alarm_off" at bounding box center [444, 127] width 9 height 9
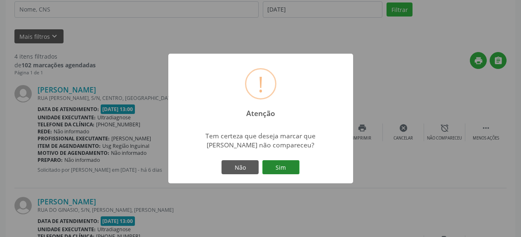
click at [279, 167] on button "Sim" at bounding box center [280, 167] width 37 height 14
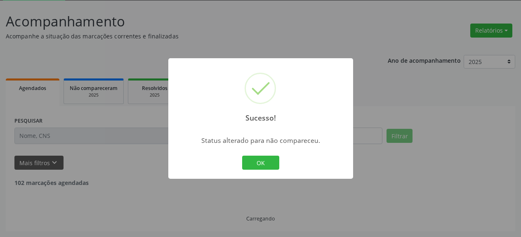
scroll to position [45, 0]
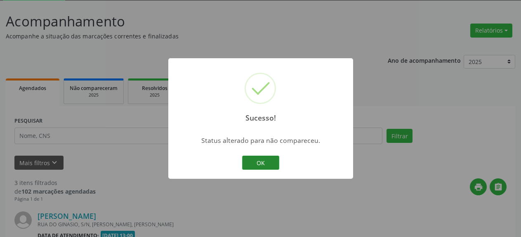
click at [270, 165] on button "OK" at bounding box center [260, 162] width 37 height 14
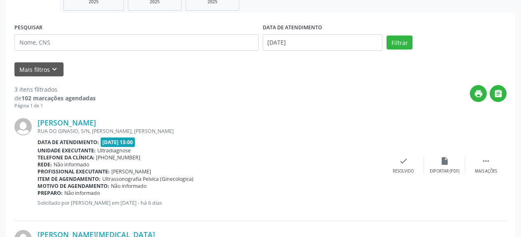
scroll to position [171, 0]
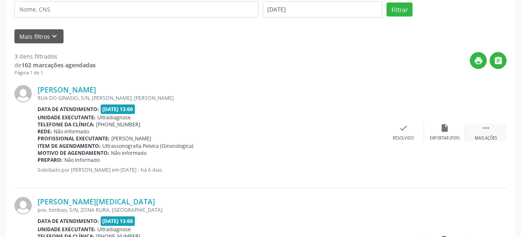
click at [485, 129] on icon "" at bounding box center [485, 127] width 9 height 9
click at [445, 132] on icon "alarm_off" at bounding box center [444, 127] width 9 height 9
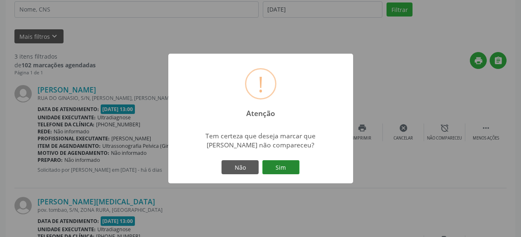
click at [281, 166] on button "Sim" at bounding box center [280, 167] width 37 height 14
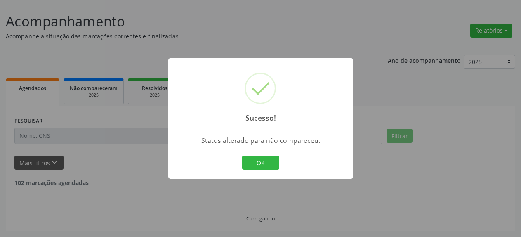
scroll to position [45, 0]
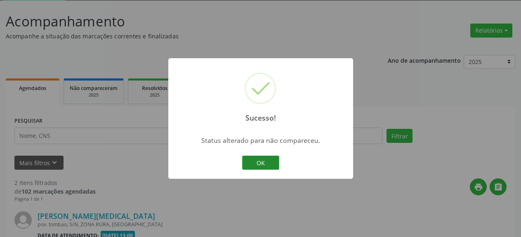
click at [265, 164] on button "OK" at bounding box center [260, 162] width 37 height 14
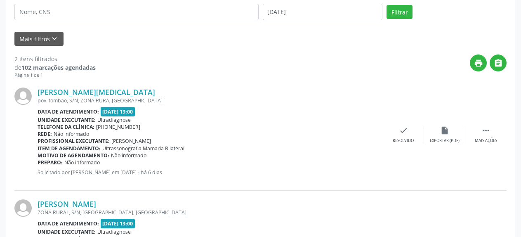
scroll to position [171, 0]
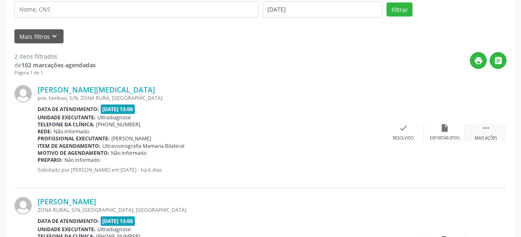
click at [483, 127] on icon "" at bounding box center [485, 127] width 9 height 9
click at [444, 131] on icon "alarm_off" at bounding box center [444, 127] width 9 height 9
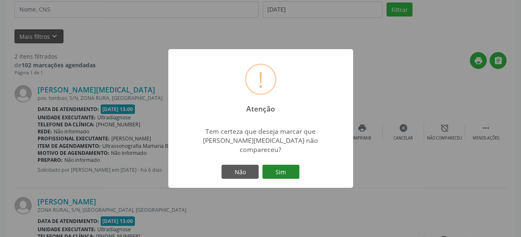
click at [273, 167] on button "Sim" at bounding box center [280, 171] width 37 height 14
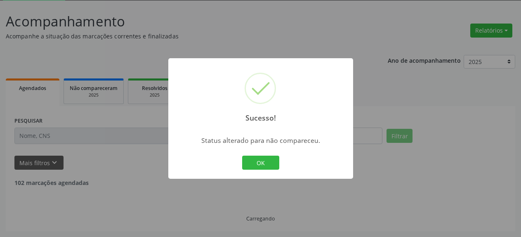
scroll to position [45, 0]
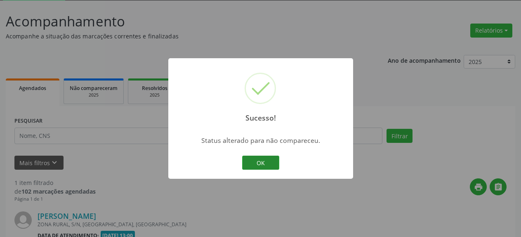
click at [266, 168] on button "OK" at bounding box center [260, 162] width 37 height 14
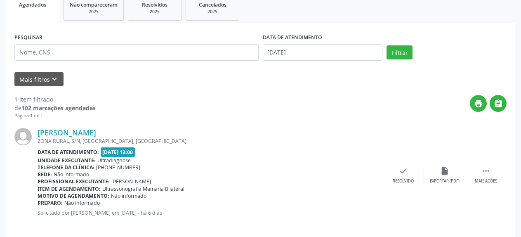
scroll to position [136, 0]
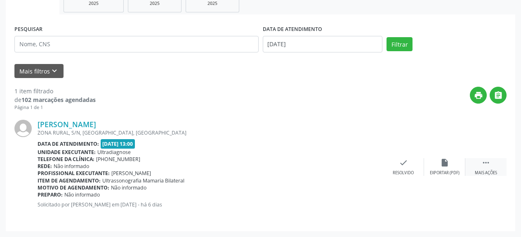
click at [483, 171] on div "Mais ações" at bounding box center [485, 173] width 22 height 6
click at [441, 161] on icon "alarm_off" at bounding box center [444, 162] width 9 height 9
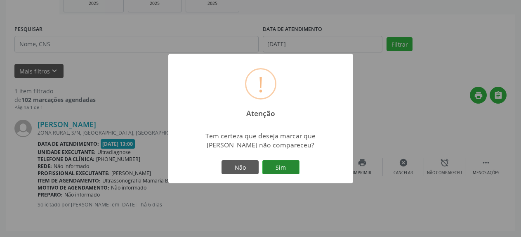
click at [290, 171] on button "Sim" at bounding box center [280, 167] width 37 height 14
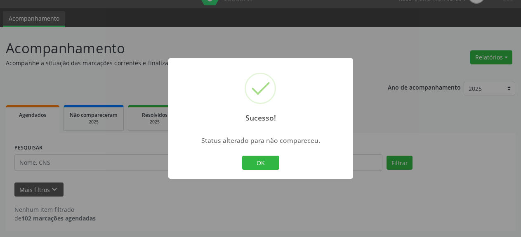
scroll to position [18, 0]
click at [252, 166] on button "OK" at bounding box center [260, 162] width 37 height 14
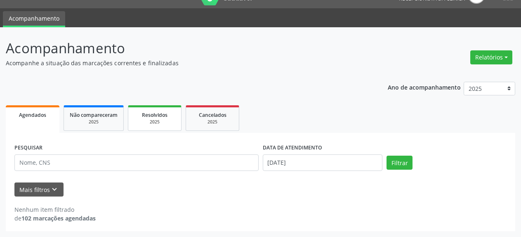
click at [149, 119] on div "2025" at bounding box center [154, 122] width 41 height 6
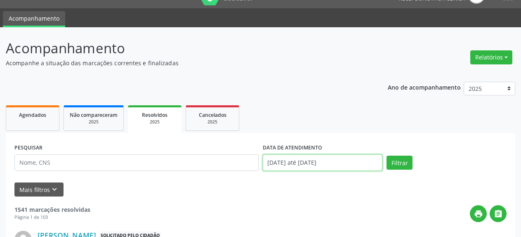
click at [300, 165] on input "[DATE] até [DATE]" at bounding box center [323, 162] width 120 height 16
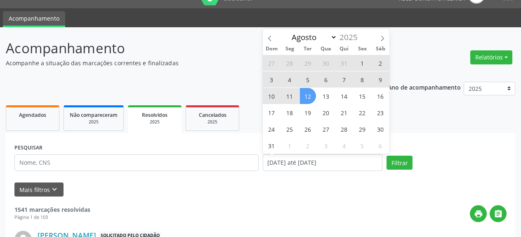
click at [290, 96] on span "11" at bounding box center [290, 96] width 16 height 16
type input "[DATE]"
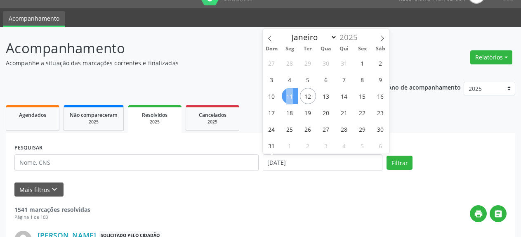
click at [290, 96] on span "11" at bounding box center [290, 96] width 16 height 16
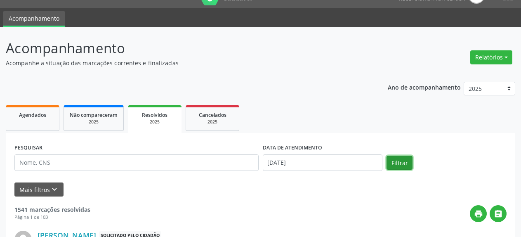
click at [404, 162] on button "Filtrar" at bounding box center [399, 162] width 26 height 14
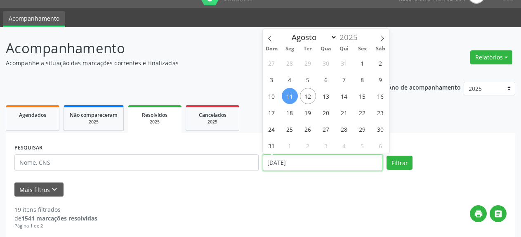
click at [310, 167] on input "[DATE]" at bounding box center [323, 162] width 120 height 16
click at [360, 65] on span "1" at bounding box center [362, 63] width 16 height 16
type input "[DATE]"
click at [360, 65] on span "1" at bounding box center [362, 63] width 16 height 16
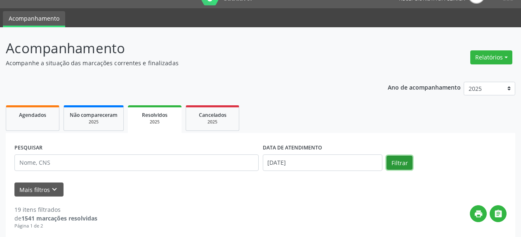
click at [404, 160] on button "Filtrar" at bounding box center [399, 162] width 26 height 14
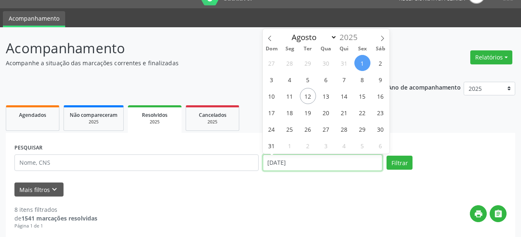
click at [293, 162] on input "[DATE]" at bounding box center [323, 162] width 120 height 16
click at [293, 80] on span "4" at bounding box center [290, 79] width 16 height 16
type input "[DATE]"
click at [293, 80] on span "4" at bounding box center [290, 79] width 16 height 16
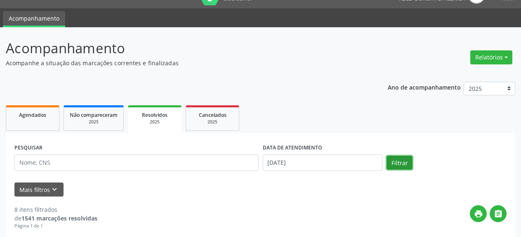
click at [397, 159] on button "Filtrar" at bounding box center [399, 162] width 26 height 14
click at [35, 115] on span "Agendados" at bounding box center [32, 114] width 27 height 7
select select "7"
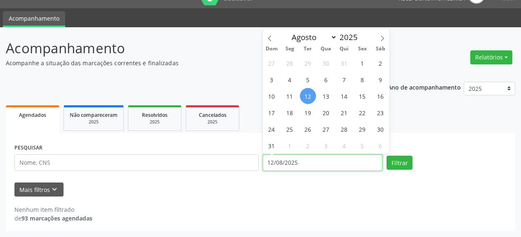
click at [301, 164] on input "12/08/2025" at bounding box center [323, 162] width 120 height 16
click at [292, 81] on span "4" at bounding box center [290, 79] width 16 height 16
type input "[DATE]"
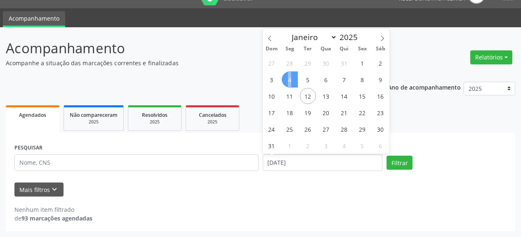
click at [292, 81] on span "4" at bounding box center [290, 79] width 16 height 16
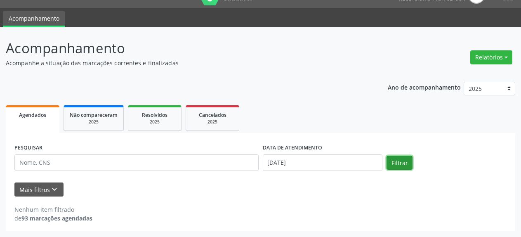
click at [398, 162] on button "Filtrar" at bounding box center [399, 162] width 26 height 14
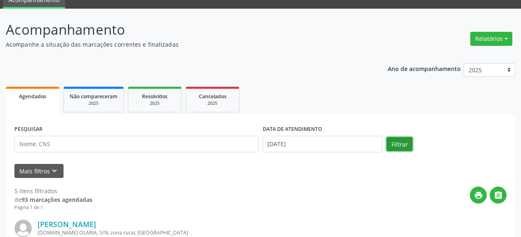
scroll to position [0, 0]
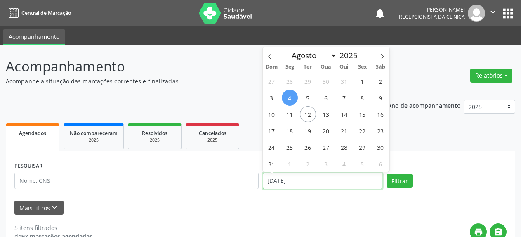
click at [288, 179] on input "[DATE]" at bounding box center [323, 180] width 120 height 16
click at [325, 113] on span "13" at bounding box center [326, 114] width 16 height 16
type input "[DATE]"
click at [325, 113] on span "13" at bounding box center [326, 114] width 16 height 16
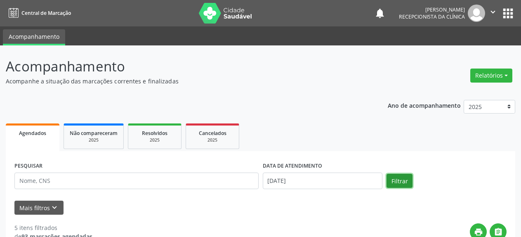
click at [396, 185] on button "Filtrar" at bounding box center [399, 181] width 26 height 14
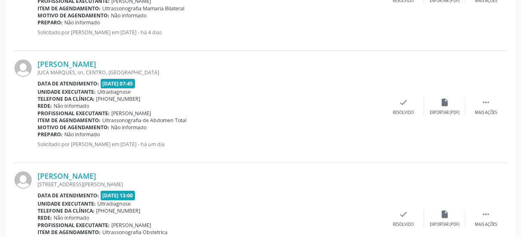
scroll to position [1429, 0]
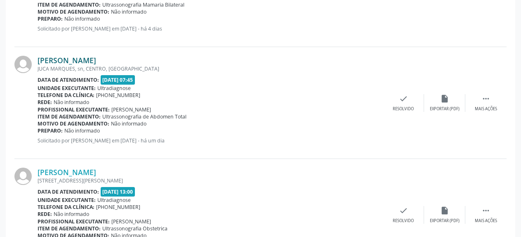
click at [85, 61] on link "[PERSON_NAME]" at bounding box center [67, 60] width 59 height 9
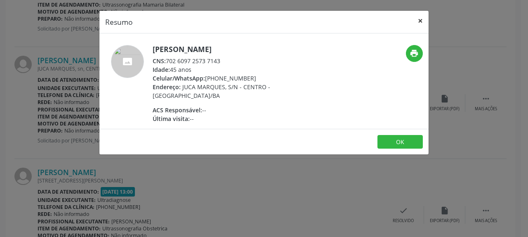
click at [420, 20] on button "×" at bounding box center [420, 21] width 16 height 20
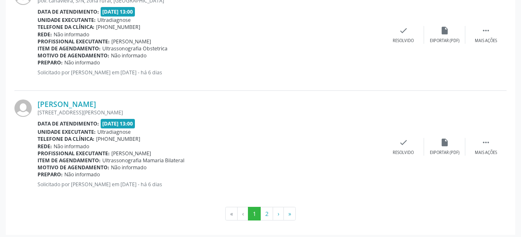
scroll to position [1724, 0]
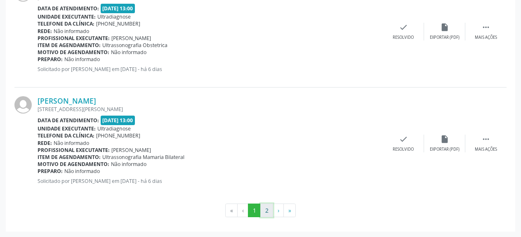
click at [264, 212] on button "2" at bounding box center [266, 210] width 13 height 14
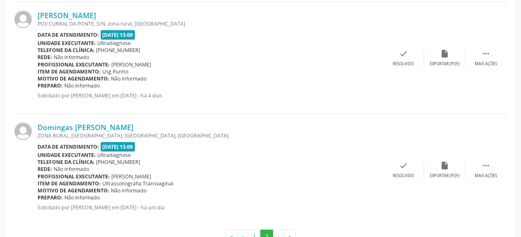
scroll to position [1501, 0]
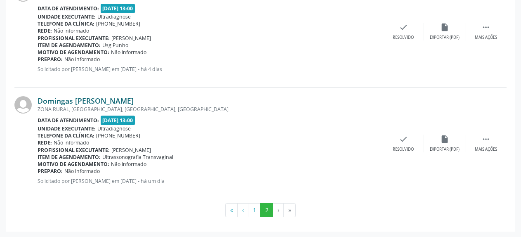
click at [101, 99] on link "Domingas [PERSON_NAME]" at bounding box center [86, 100] width 96 height 9
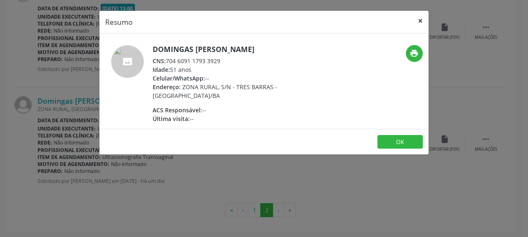
click at [420, 21] on button "×" at bounding box center [420, 21] width 16 height 20
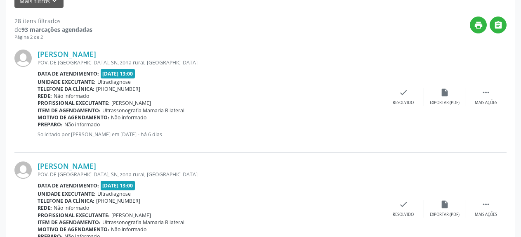
scroll to position [165, 0]
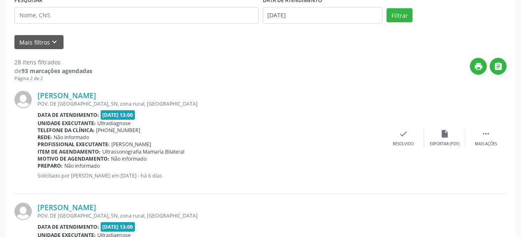
click at [329, 25] on div "DATA DE ATENDIMENTO [DATE]" at bounding box center [322, 11] width 124 height 35
click at [329, 20] on input "[DATE]" at bounding box center [323, 15] width 120 height 16
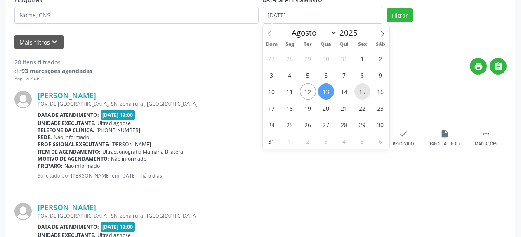
click at [358, 89] on span "15" at bounding box center [362, 91] width 16 height 16
type input "[DATE]"
click at [358, 89] on span "15" at bounding box center [362, 91] width 16 height 16
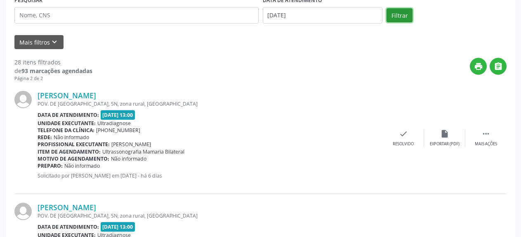
click at [393, 15] on button "Filtrar" at bounding box center [399, 15] width 26 height 14
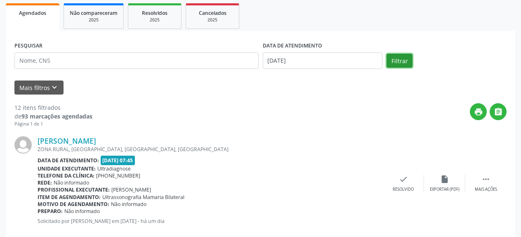
scroll to position [132, 0]
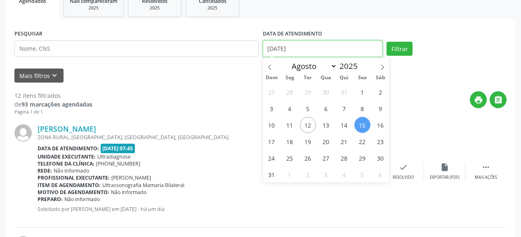
click at [317, 49] on input "[DATE]" at bounding box center [323, 48] width 120 height 16
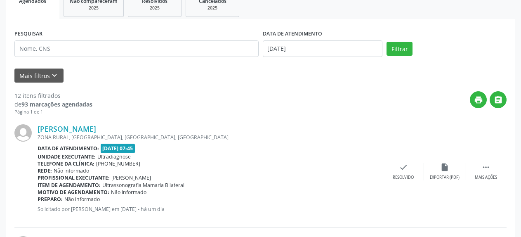
click at [417, 119] on div "[PERSON_NAME] ZONA RURAL, SN, [GEOGRAPHIC_DATA], [GEOGRAPHIC_DATA] Data de aten…" at bounding box center [260, 171] width 492 height 112
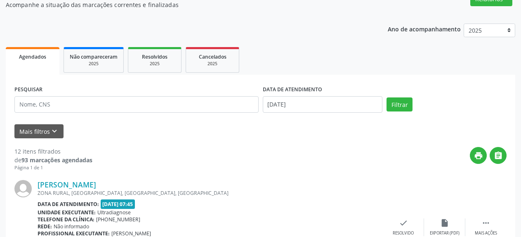
scroll to position [26, 0]
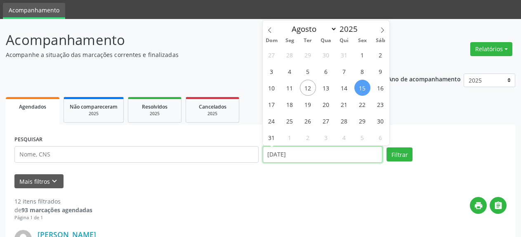
click at [312, 158] on input "[DATE]" at bounding box center [323, 154] width 120 height 16
click at [289, 106] on span "18" at bounding box center [290, 104] width 16 height 16
type input "[DATE]"
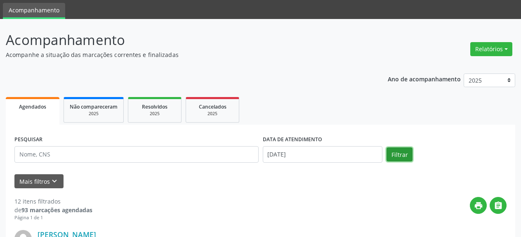
click at [403, 155] on button "Filtrar" at bounding box center [399, 154] width 26 height 14
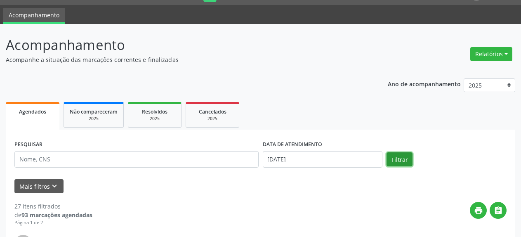
scroll to position [0, 0]
